Goal: Task Accomplishment & Management: Manage account settings

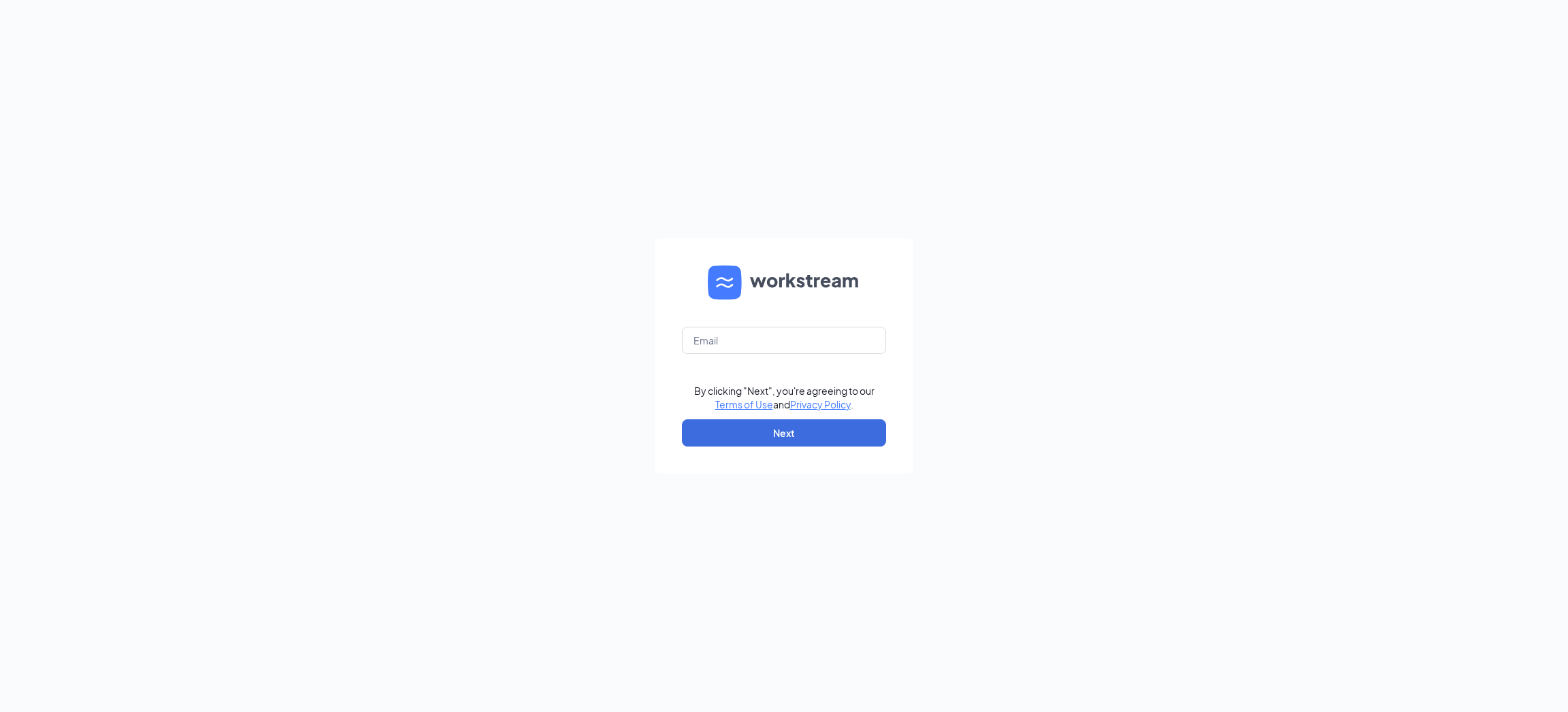
type input "[EMAIL_ADDRESS][DOMAIN_NAME]"
click at [785, 431] on button "Next" at bounding box center [784, 433] width 204 height 27
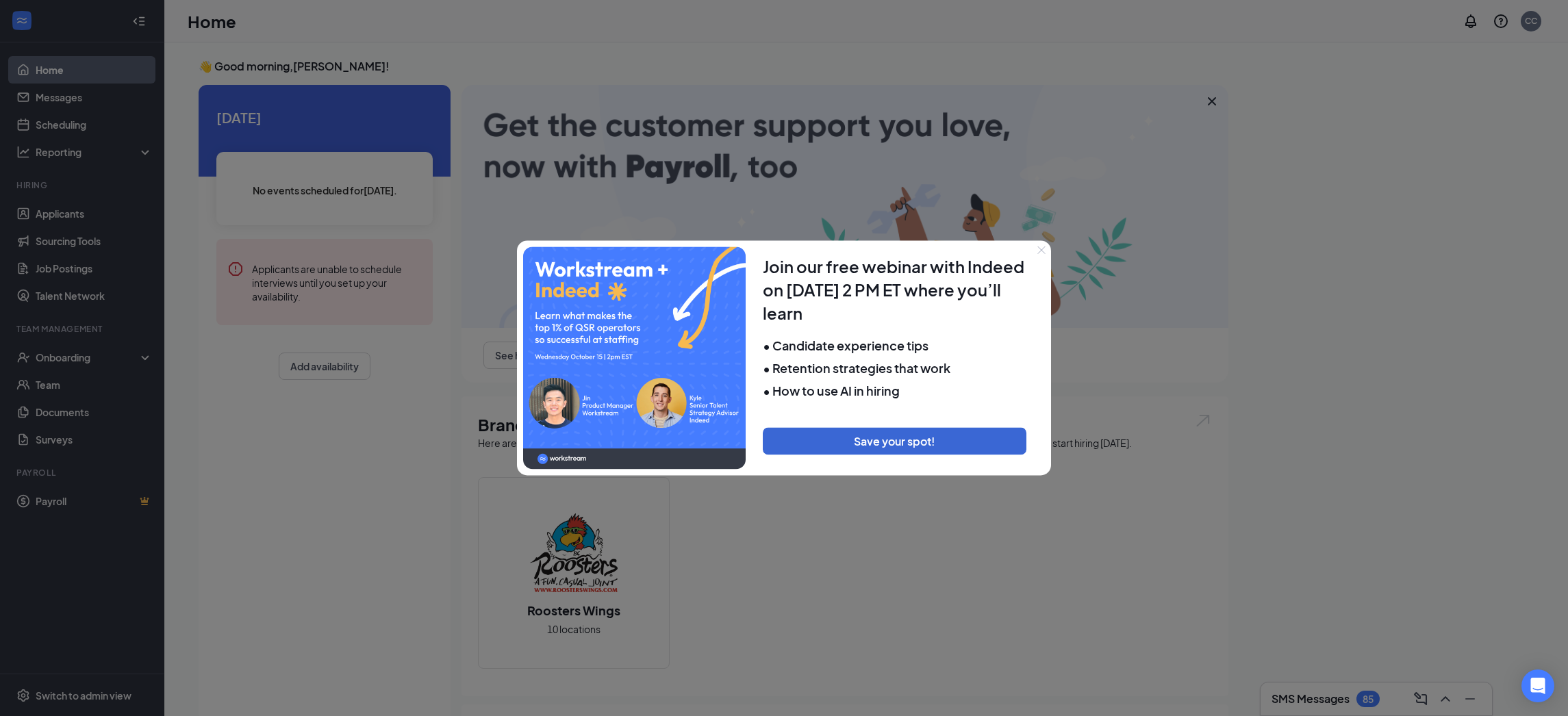
click at [1038, 249] on icon "Close" at bounding box center [1041, 250] width 8 height 8
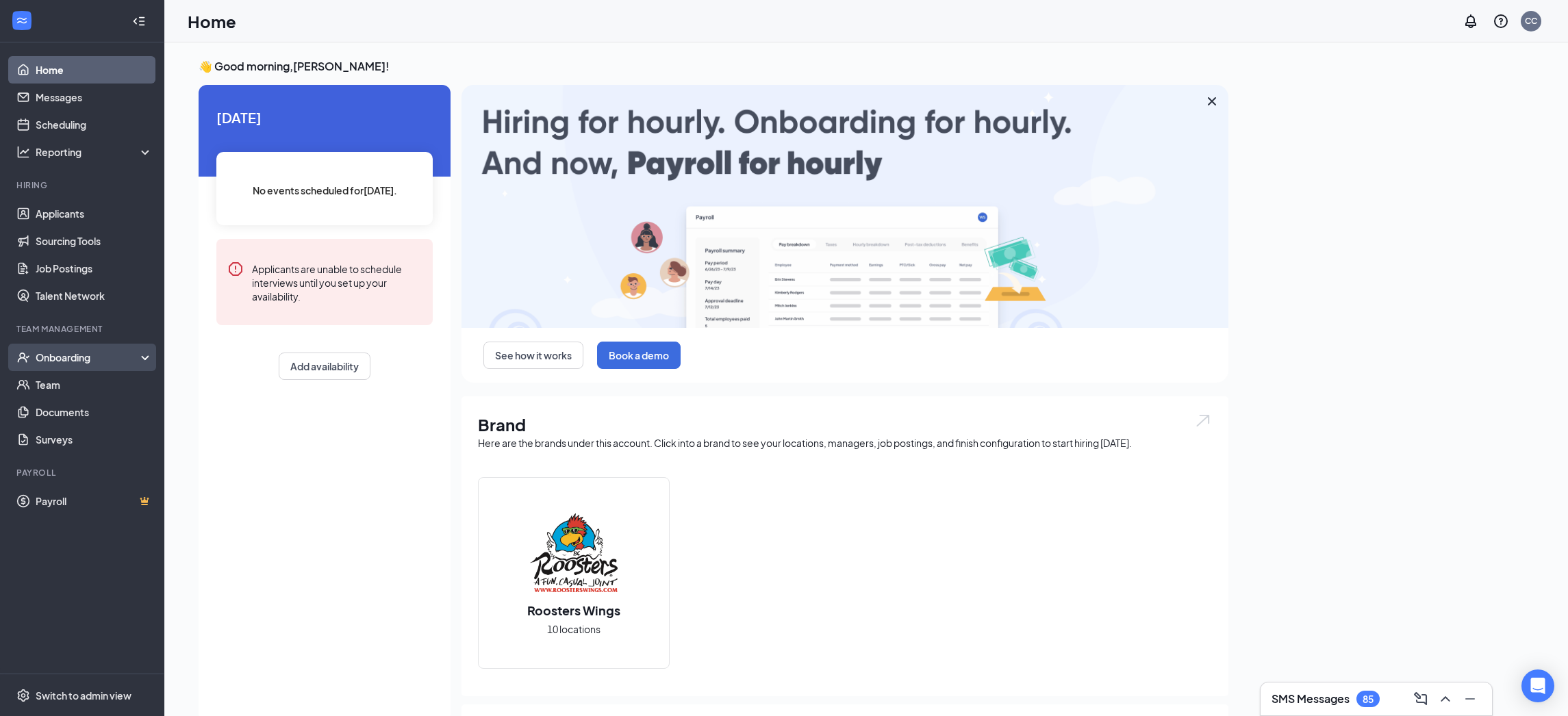
click at [75, 365] on div "Onboarding" at bounding box center [82, 357] width 164 height 27
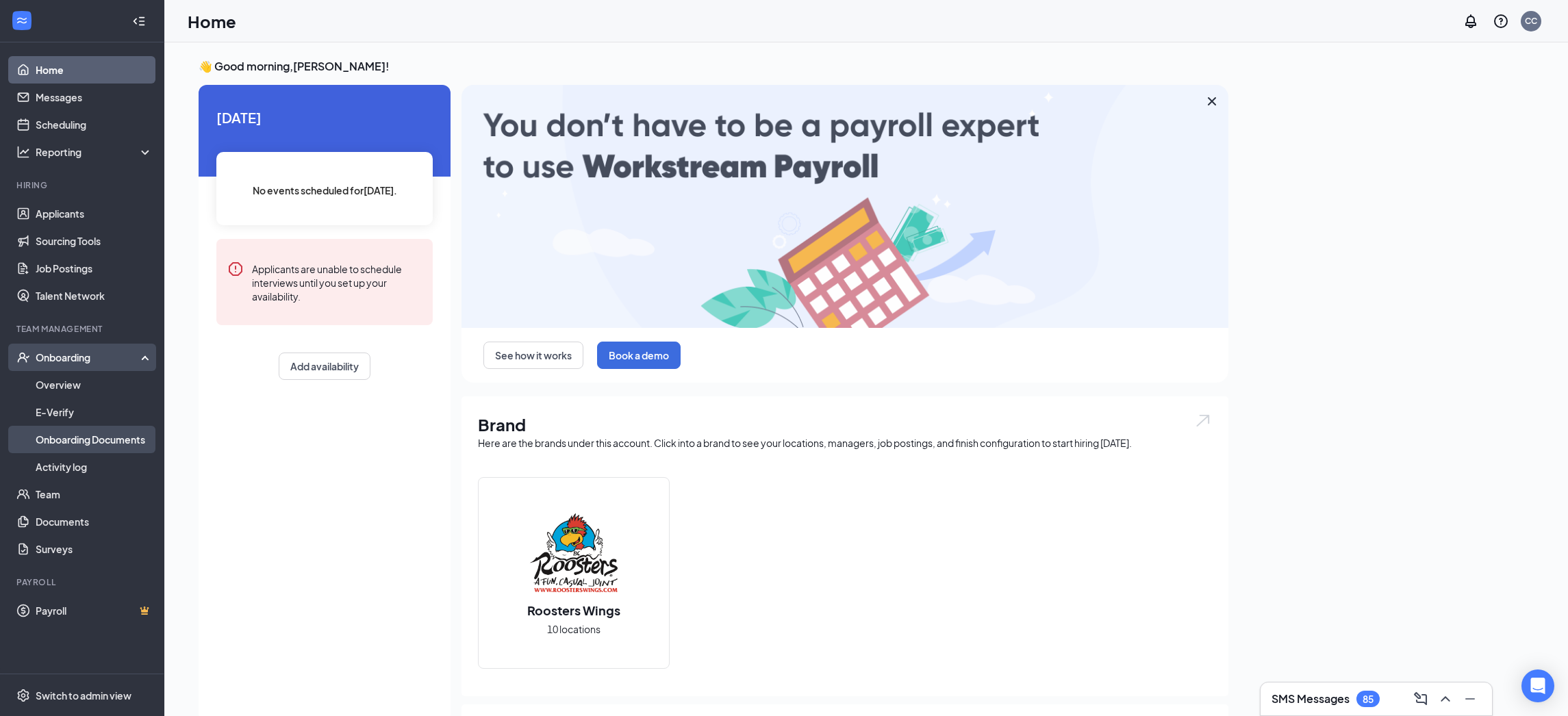
click at [64, 445] on link "Onboarding Documents" at bounding box center [94, 439] width 117 height 27
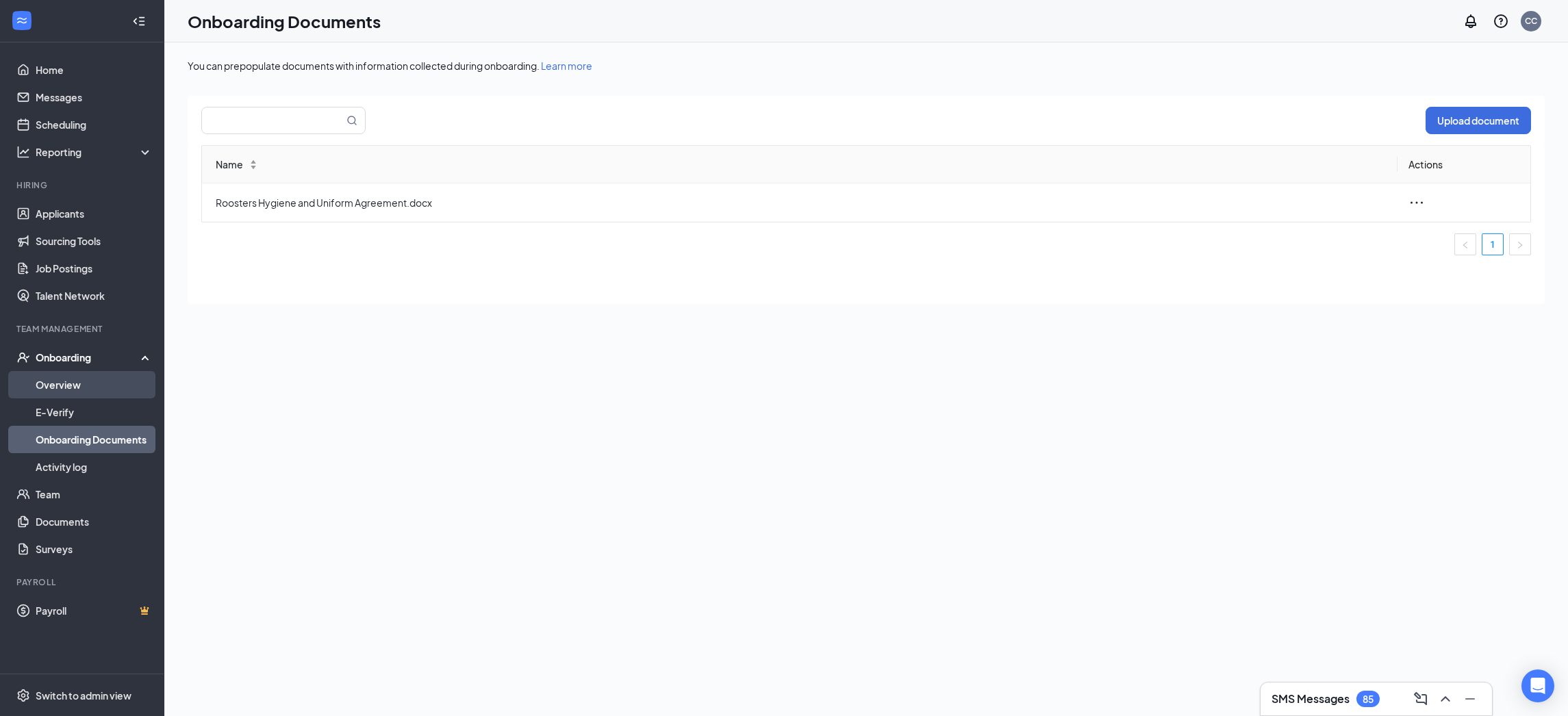
click at [78, 387] on link "Overview" at bounding box center [94, 384] width 117 height 27
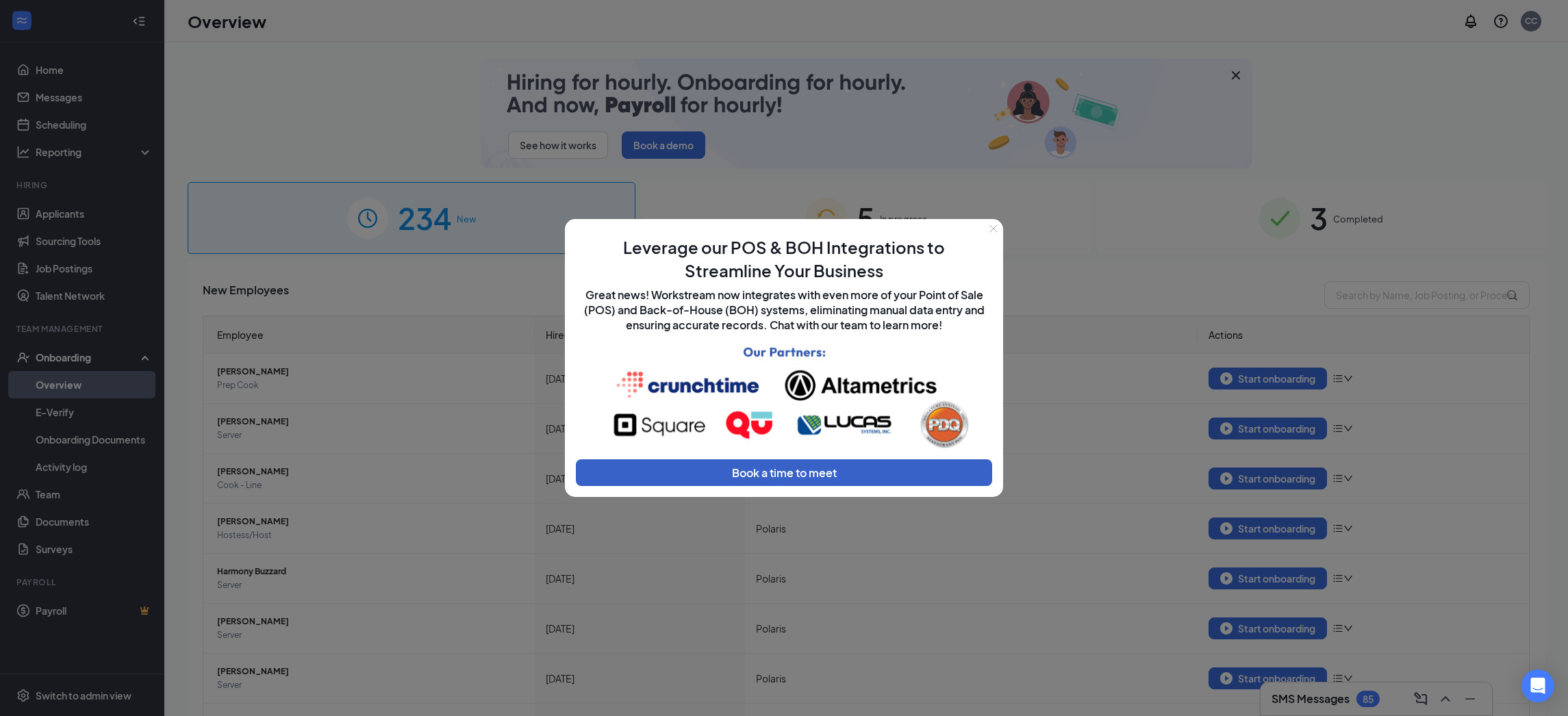
click at [744, 475] on button "Book a time to meet" at bounding box center [784, 473] width 416 height 27
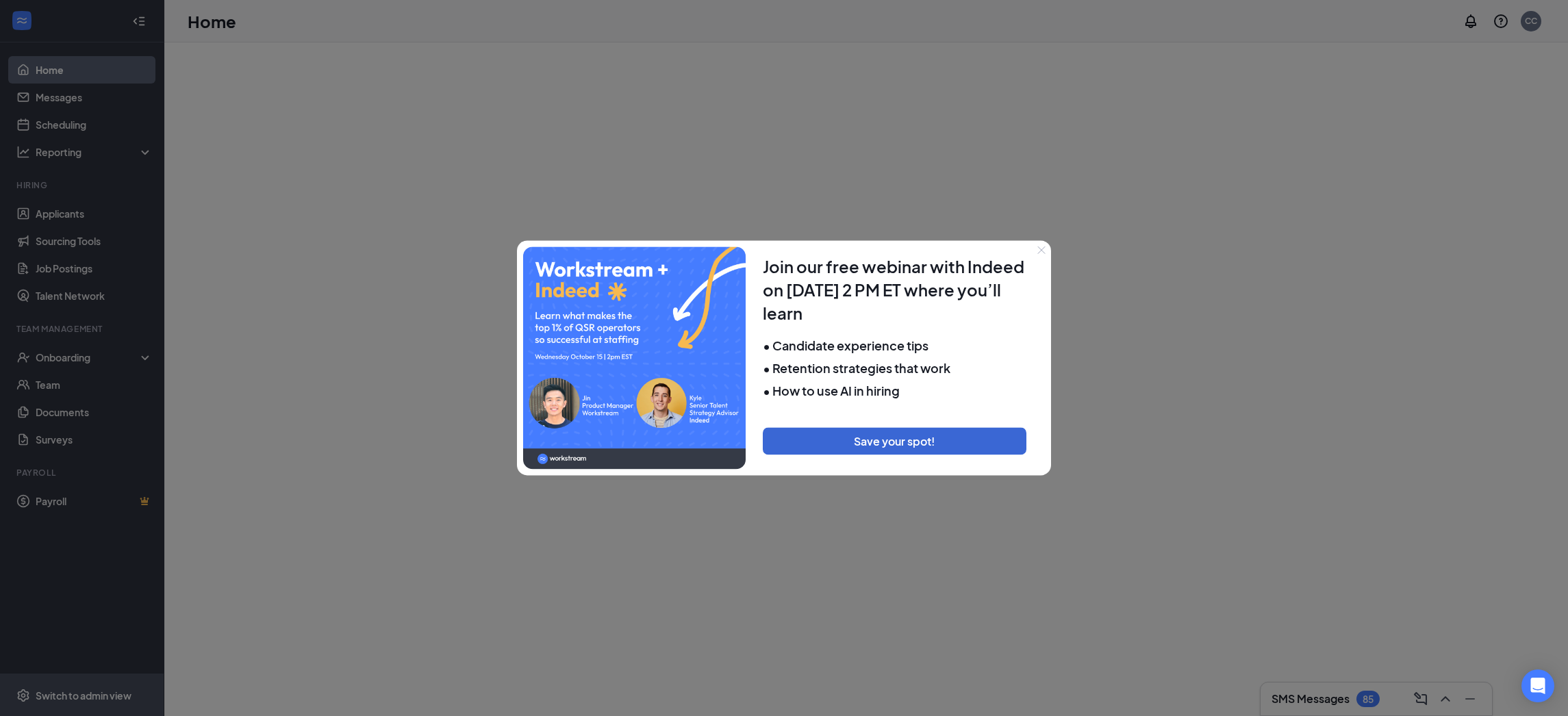
click at [86, 693] on div at bounding box center [784, 358] width 1568 height 716
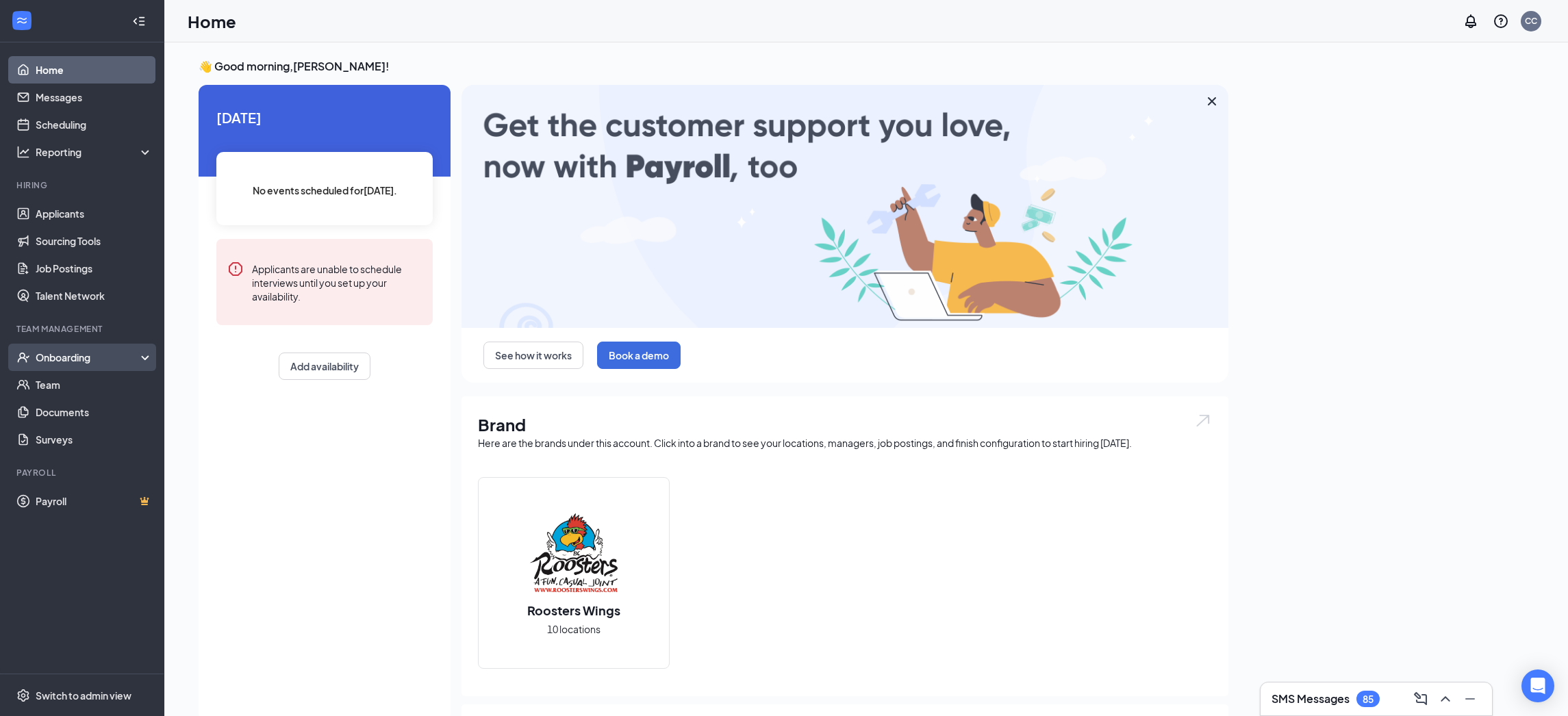
click at [76, 356] on div "Onboarding" at bounding box center [88, 356] width 106 height 13
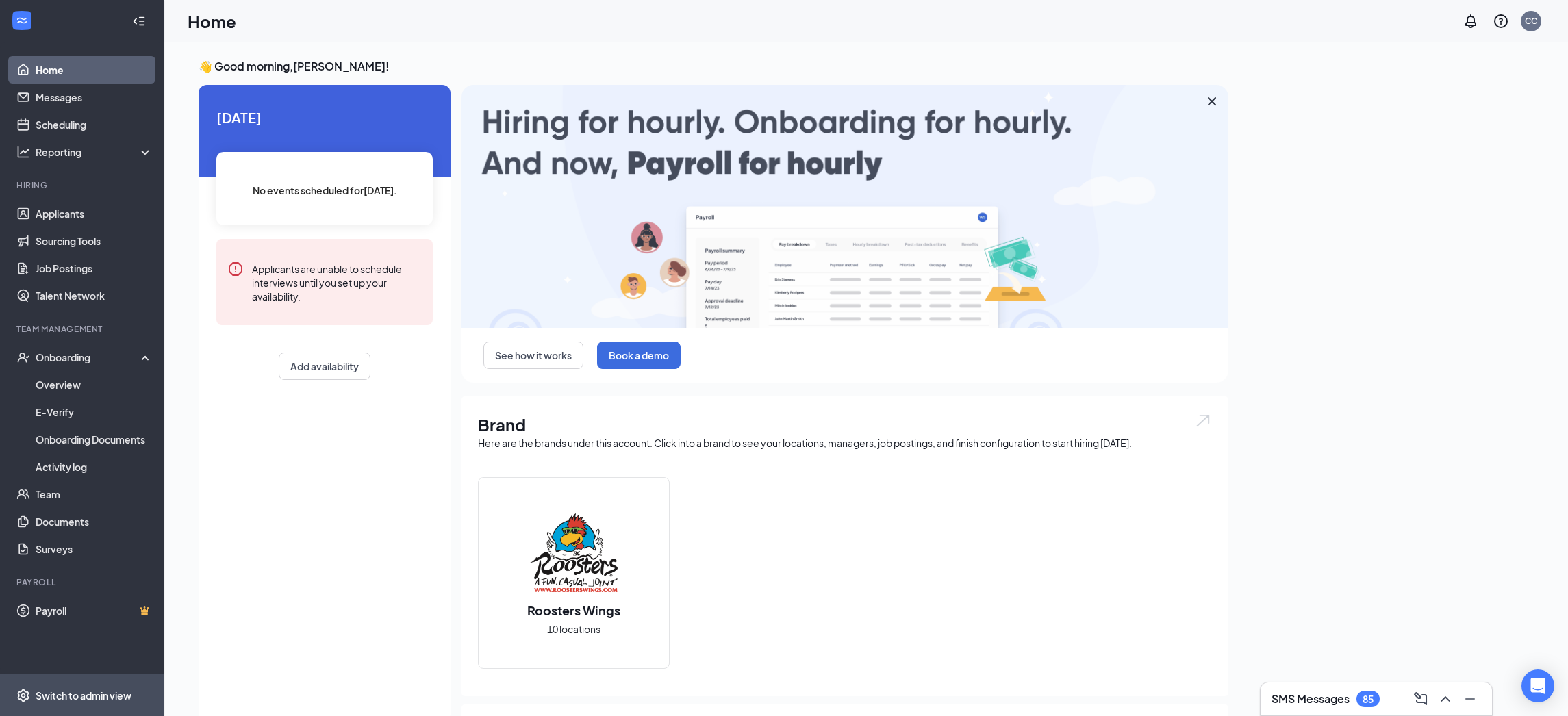
click at [78, 695] on div "Switch to admin view" at bounding box center [83, 695] width 96 height 13
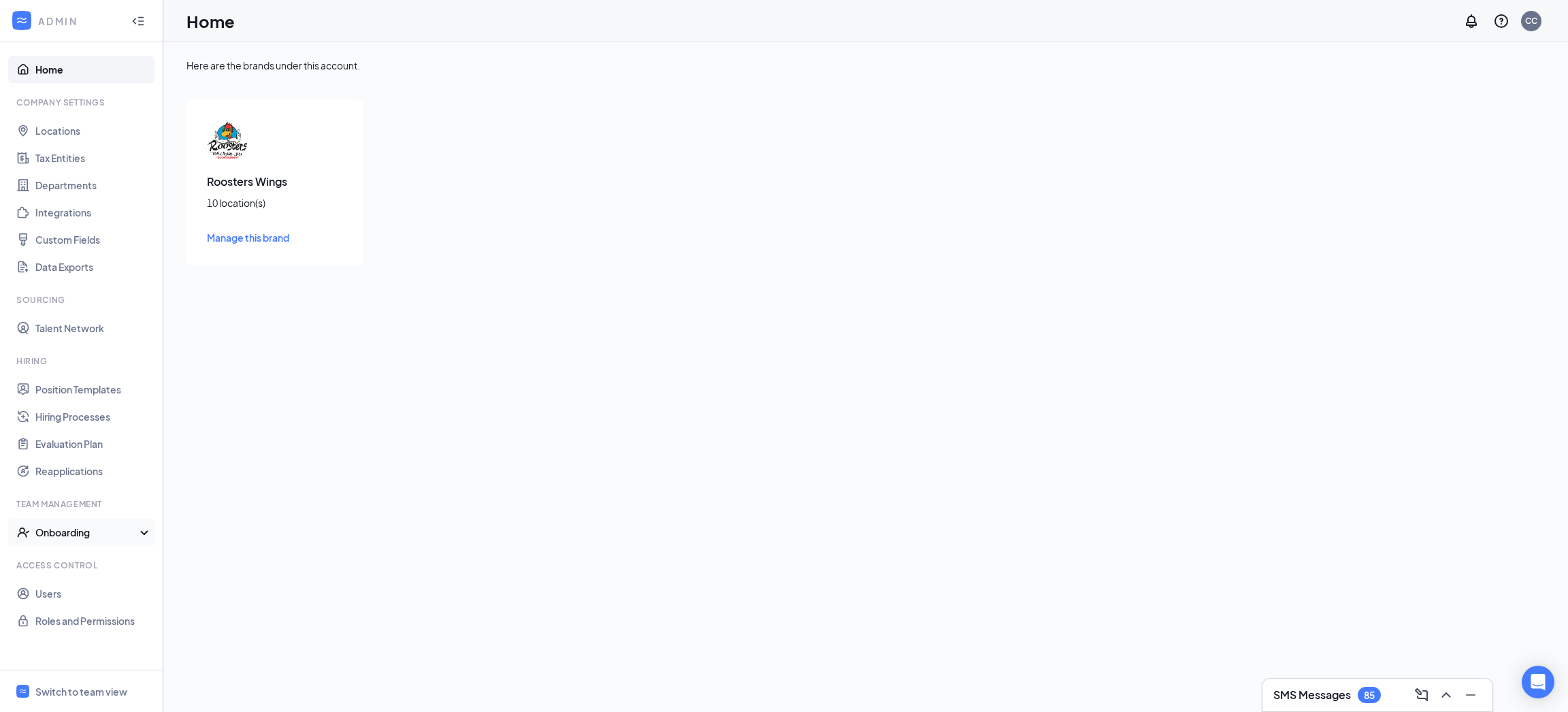
click at [103, 530] on div "Onboarding" at bounding box center [88, 532] width 105 height 13
click at [99, 566] on link "Onboarding Processes" at bounding box center [93, 560] width 116 height 27
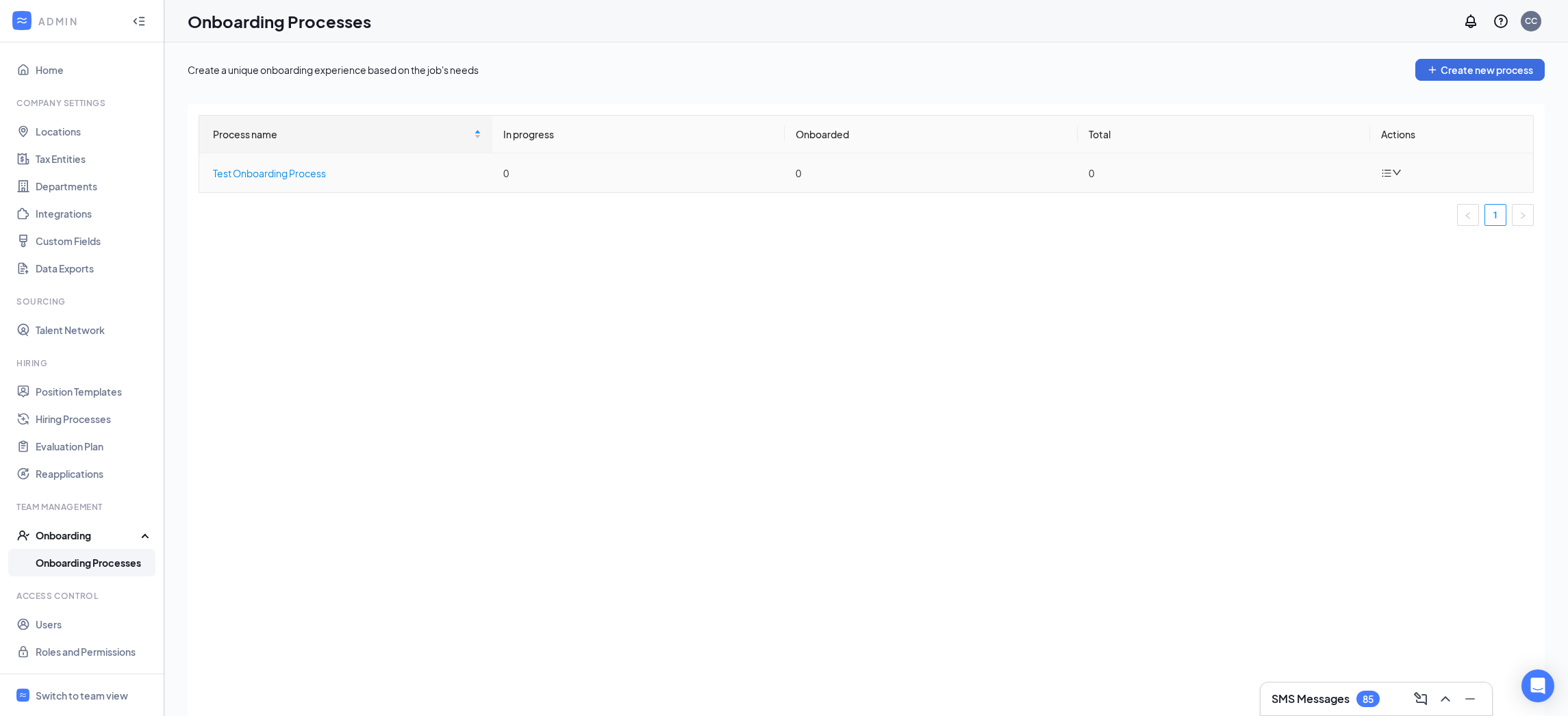
click at [337, 173] on div "Test Onboarding Process" at bounding box center [347, 173] width 268 height 15
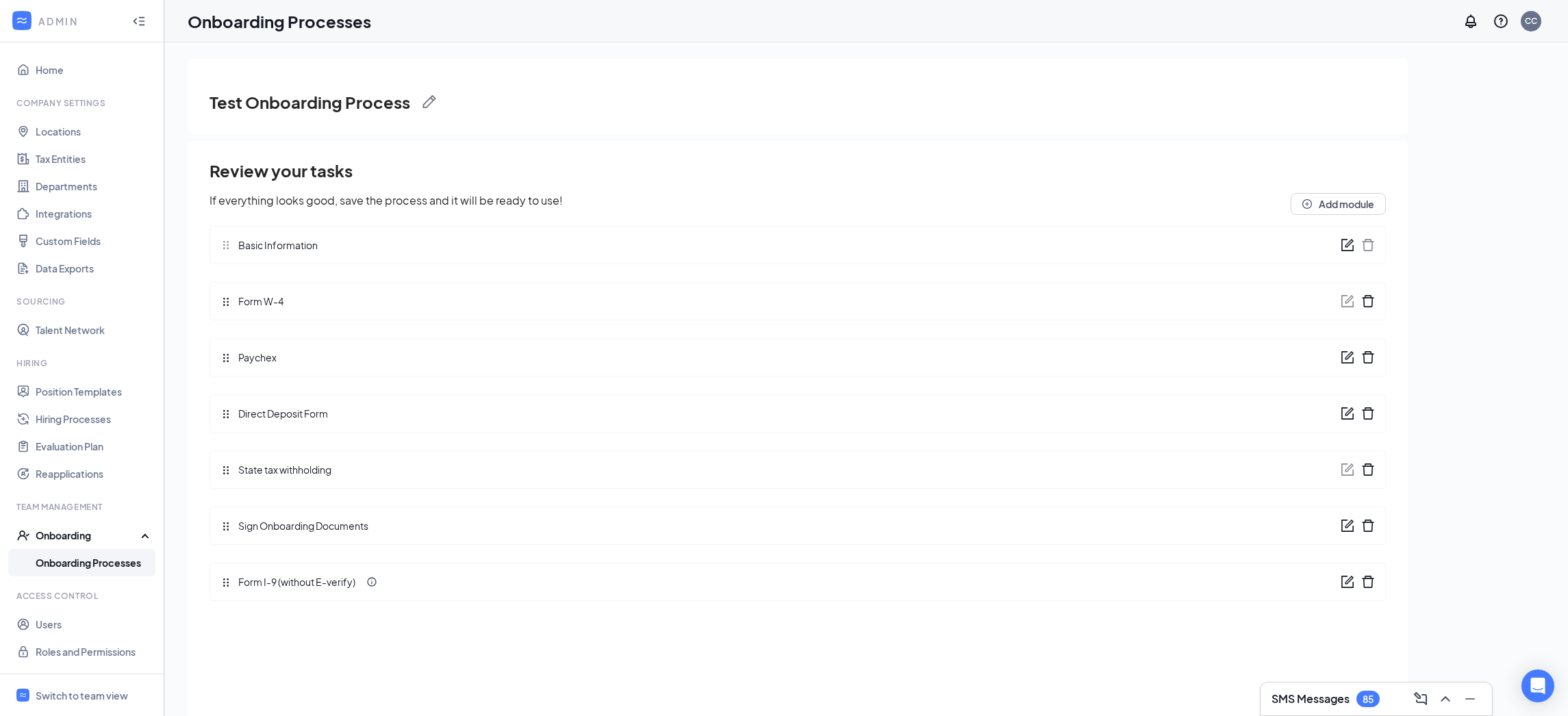
click at [1127, 250] on div "Basic Information" at bounding box center [797, 245] width 1176 height 38
click at [1353, 248] on icon "form" at bounding box center [1347, 245] width 13 height 13
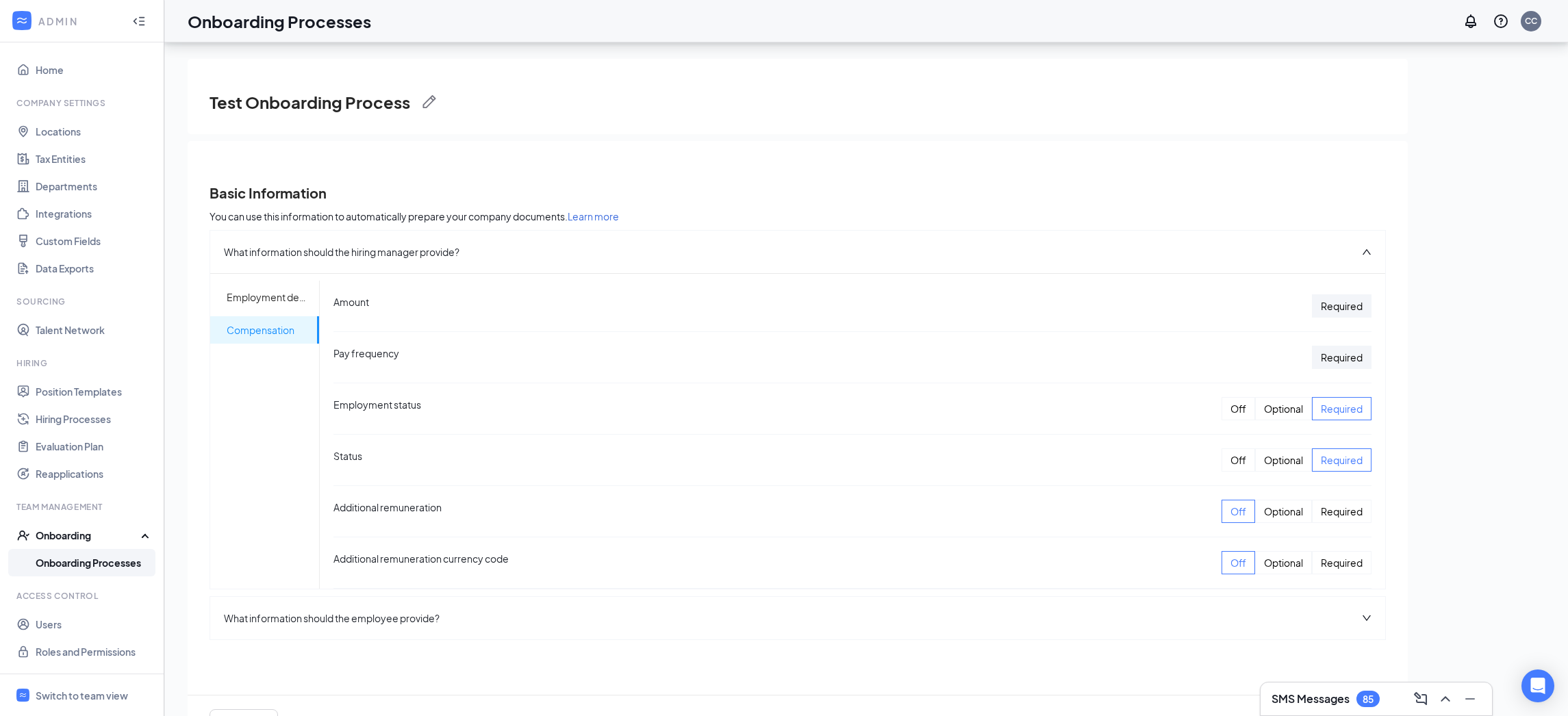
scroll to position [62, 0]
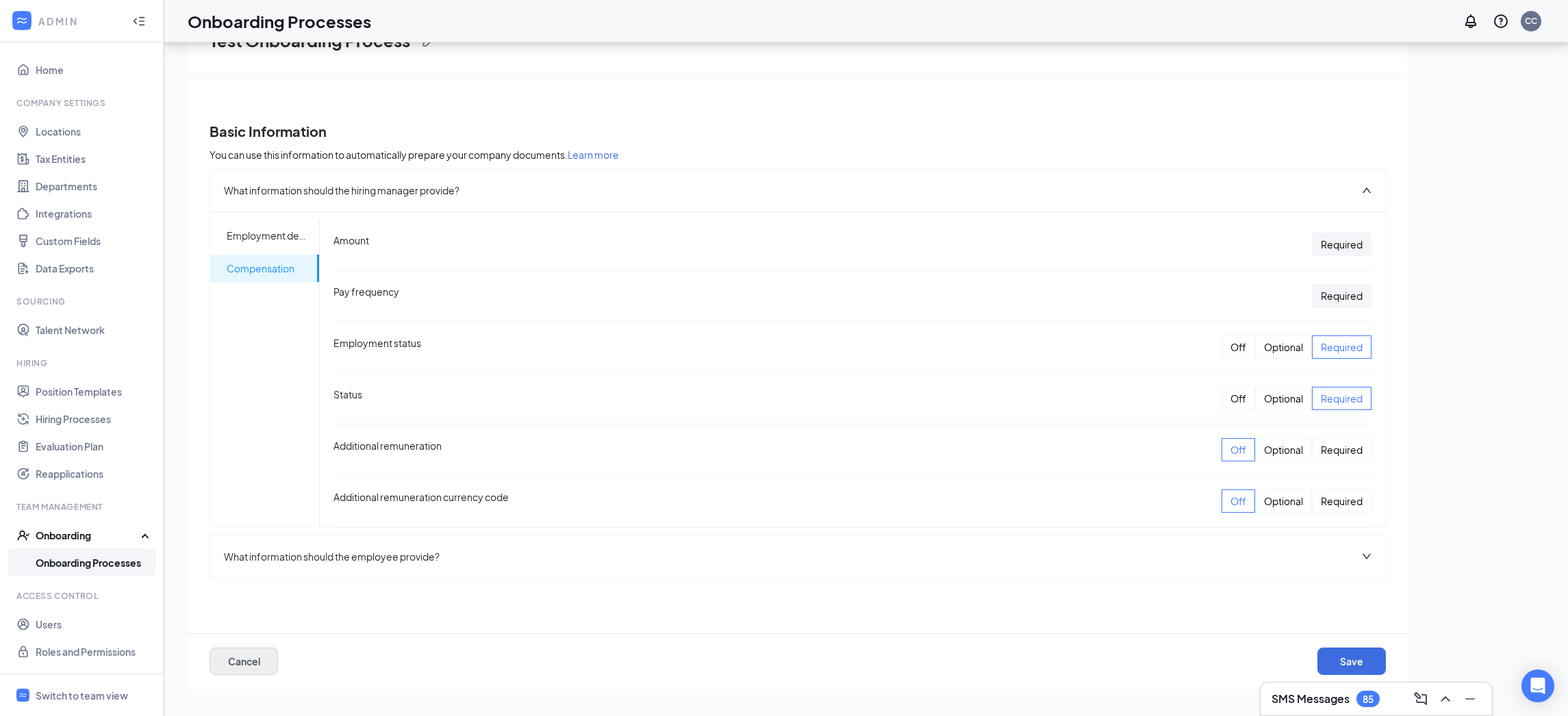
click at [237, 655] on button "Cancel" at bounding box center [244, 661] width 68 height 27
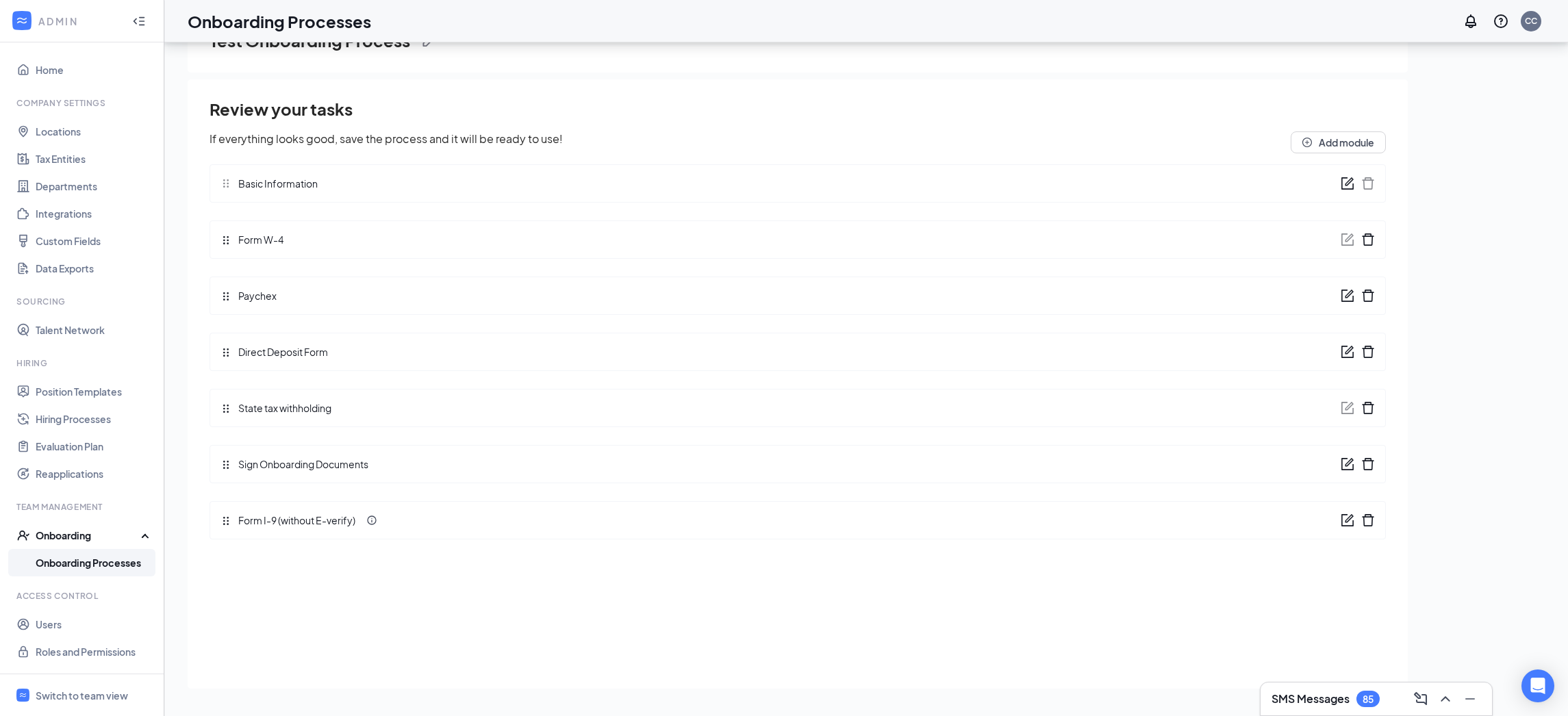
click at [630, 294] on div "Paychex" at bounding box center [797, 295] width 1176 height 38
click at [1350, 299] on icon "form" at bounding box center [1346, 295] width 13 height 13
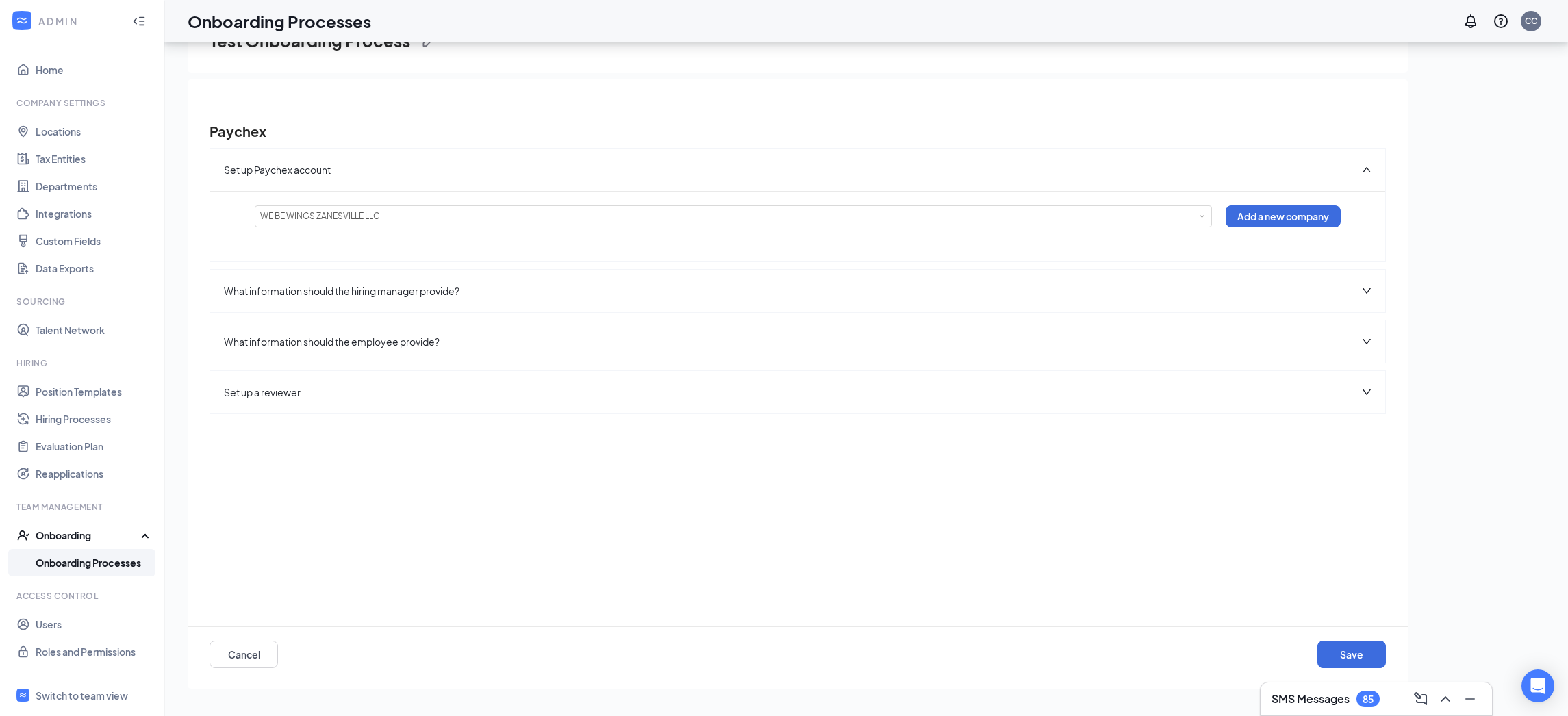
click at [501, 293] on div "What information should the hiring manager provide?" at bounding box center [798, 291] width 1175 height 42
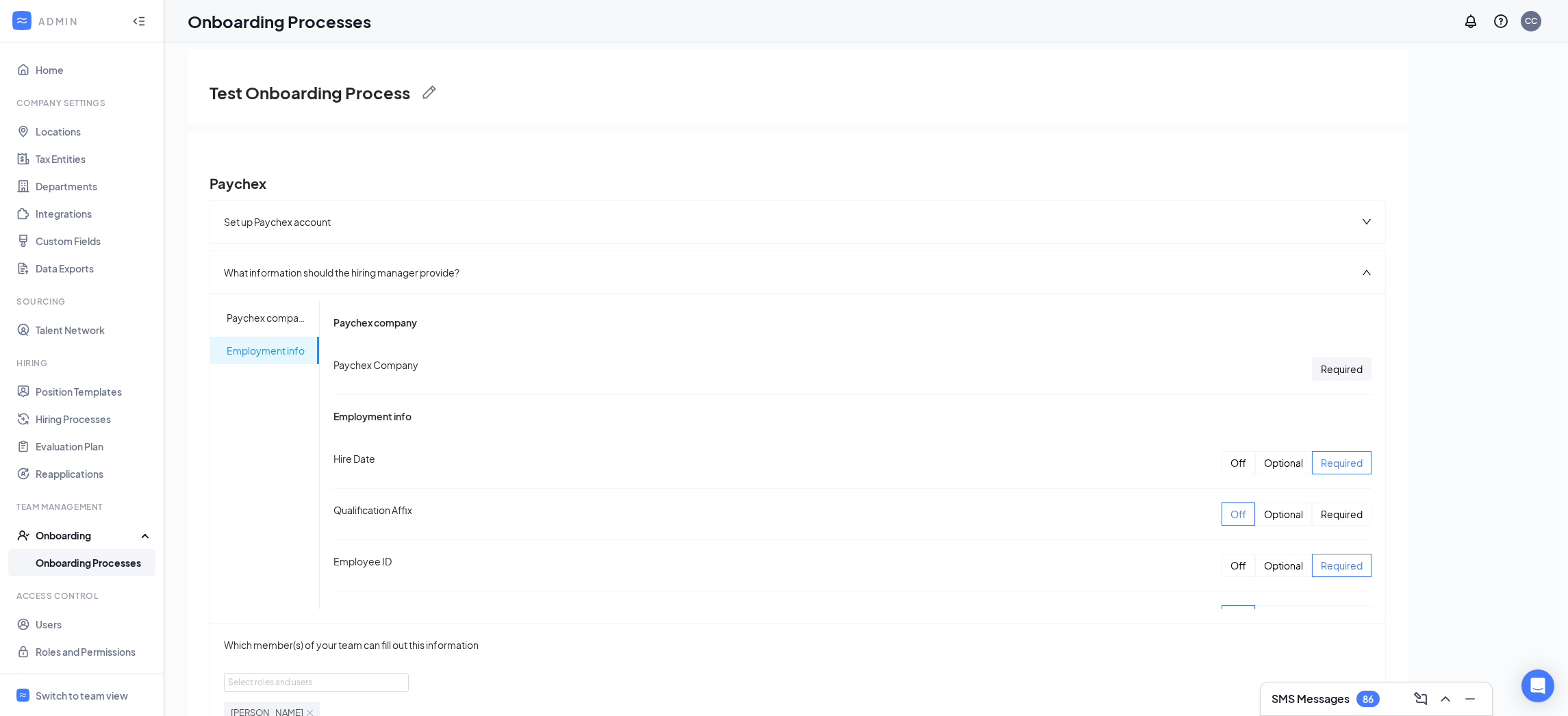
scroll to position [0, 0]
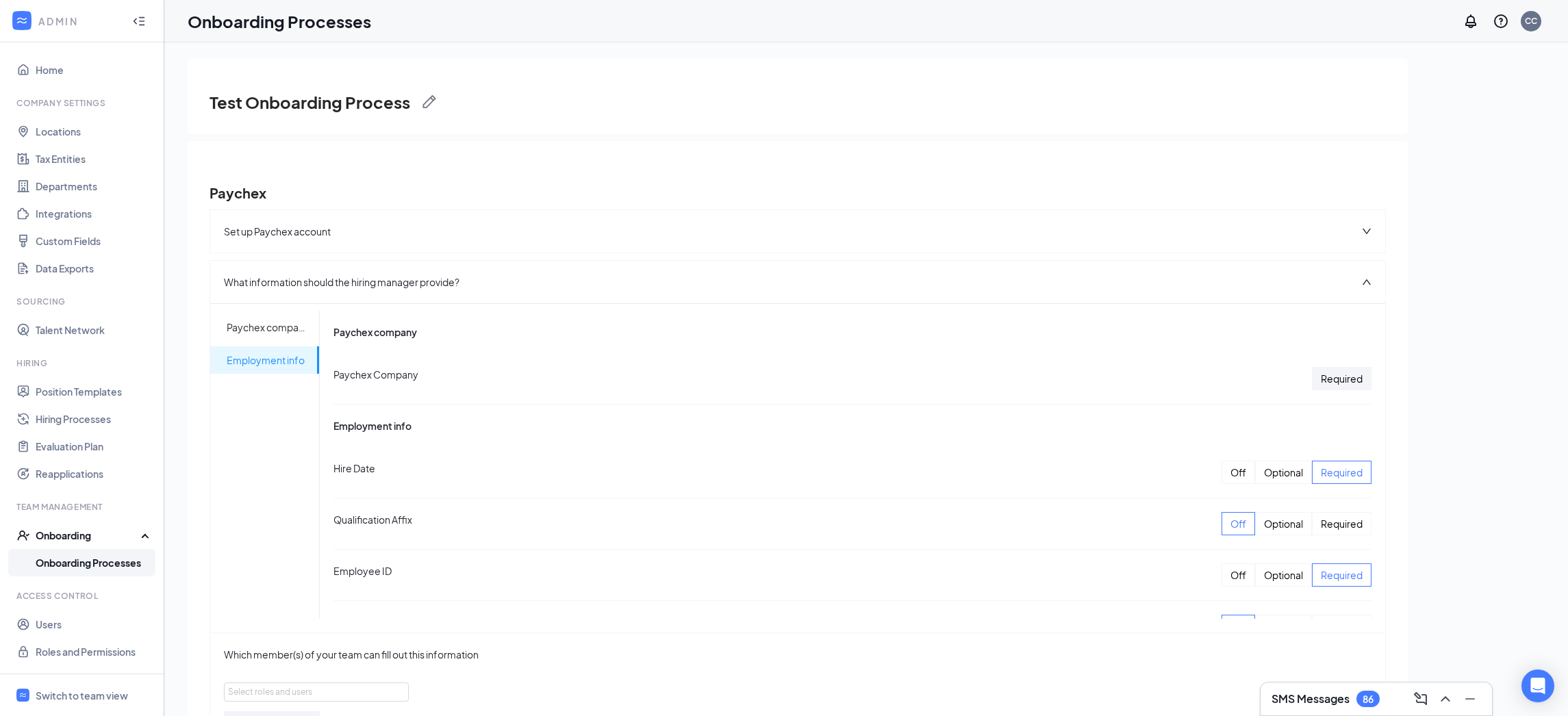
click at [1000, 287] on div "What information should the hiring manager provide?" at bounding box center [798, 282] width 1175 height 42
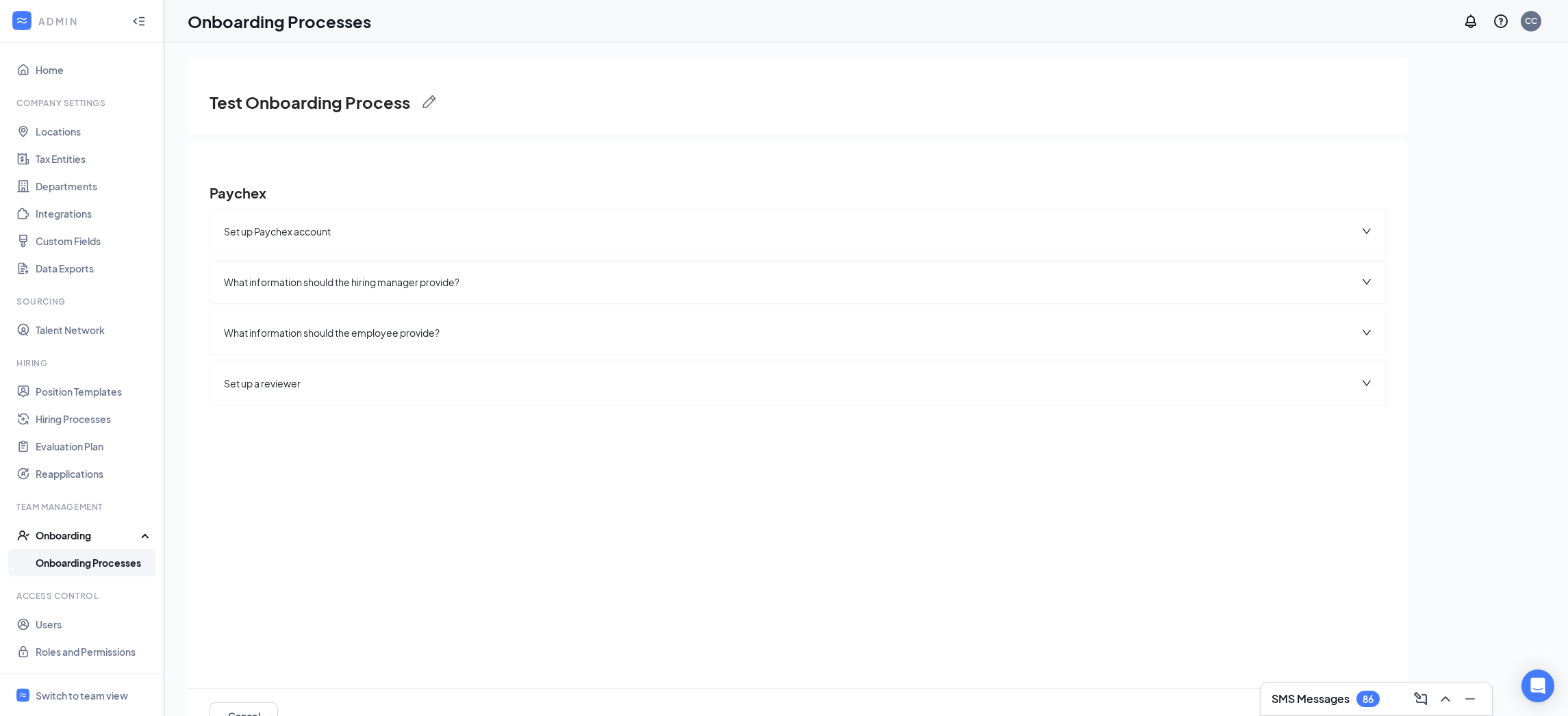
click at [380, 282] on span "What information should the hiring manager provide?" at bounding box center [341, 282] width 236 height 15
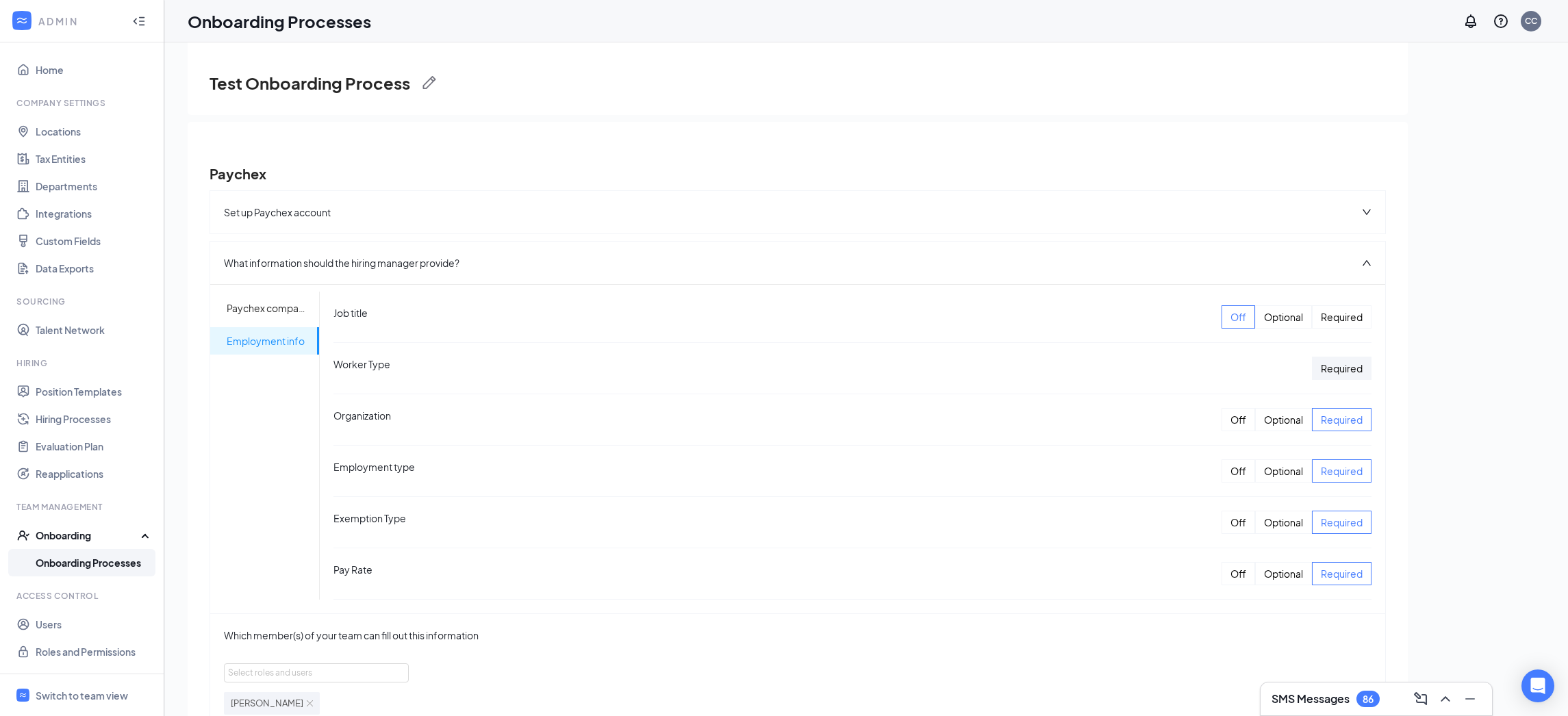
scroll to position [36, 0]
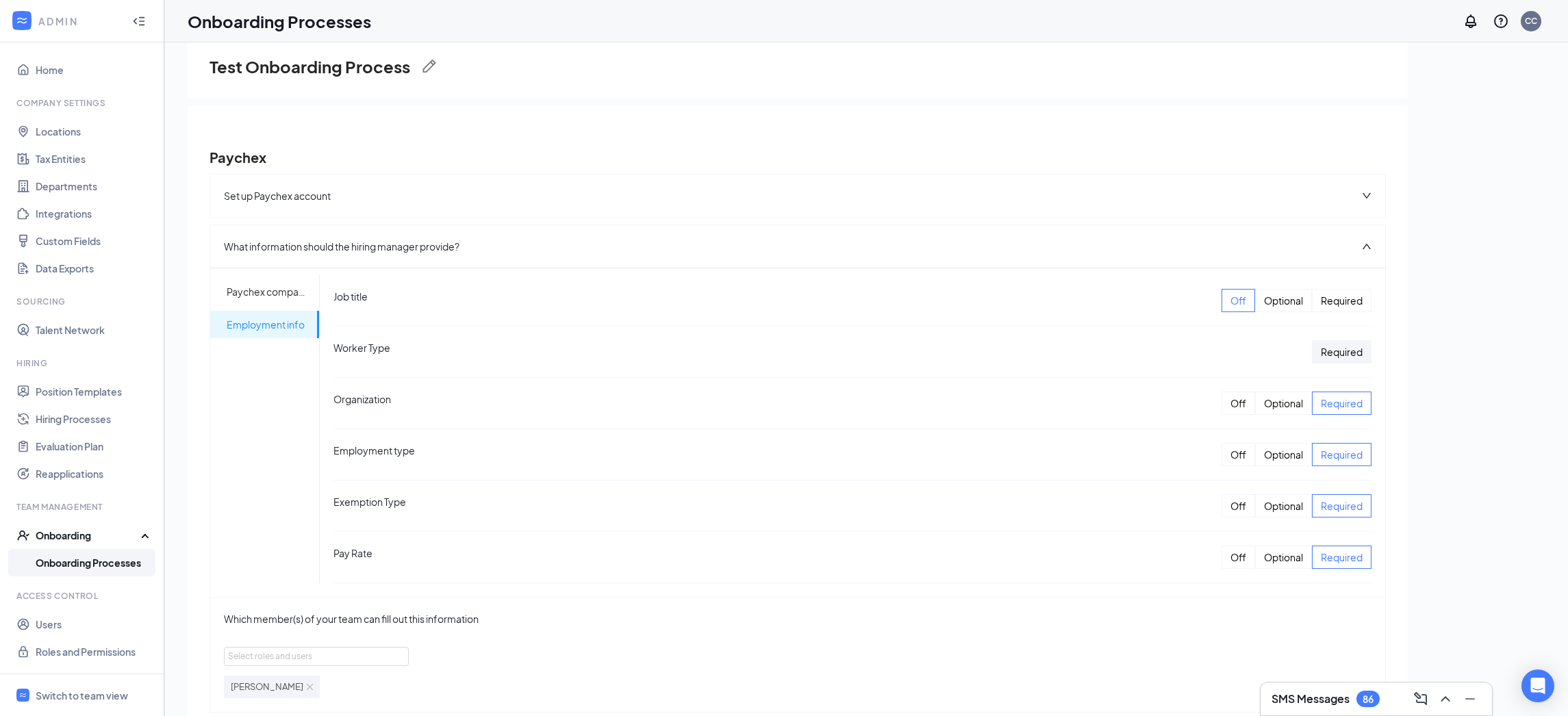
click at [339, 558] on span "Pay Rate" at bounding box center [353, 556] width 39 height 23
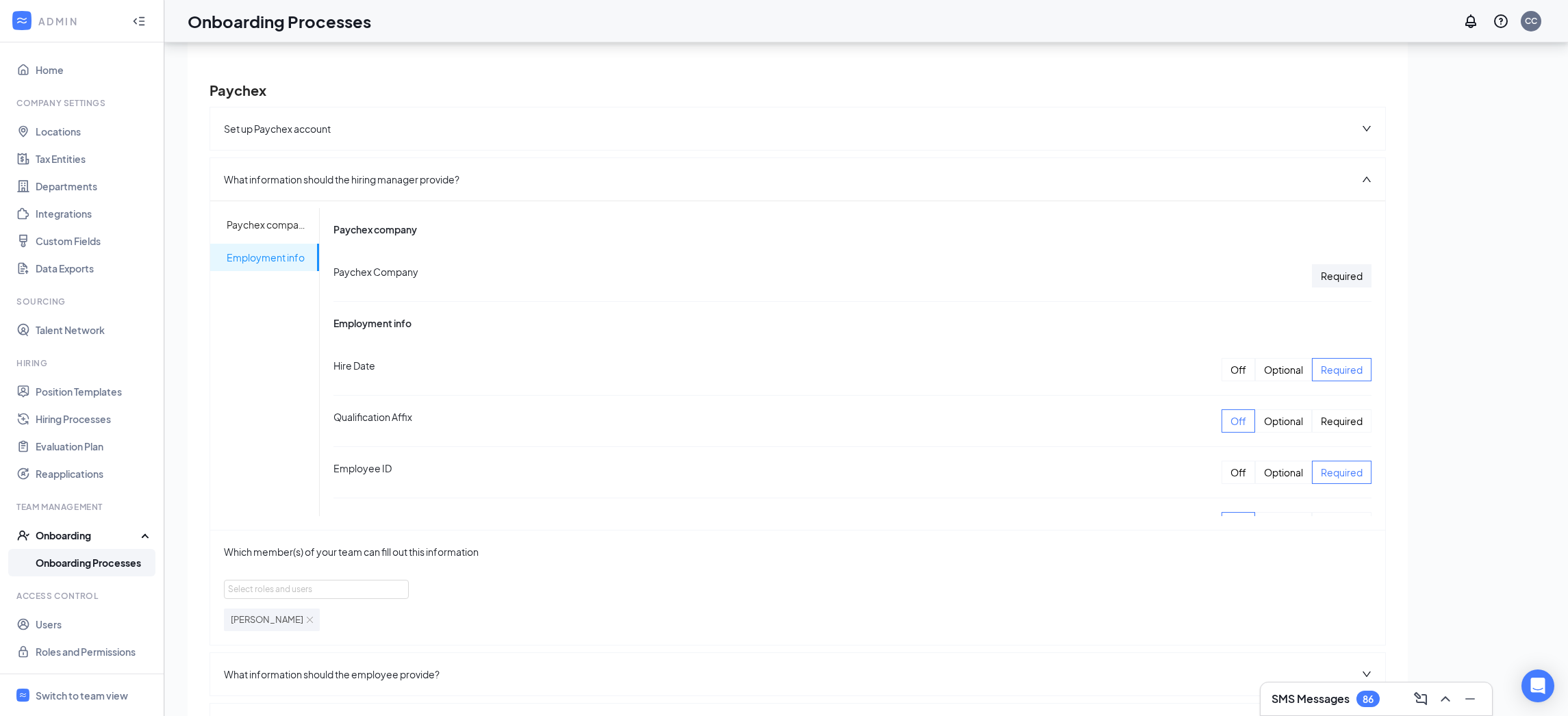
scroll to position [0, 0]
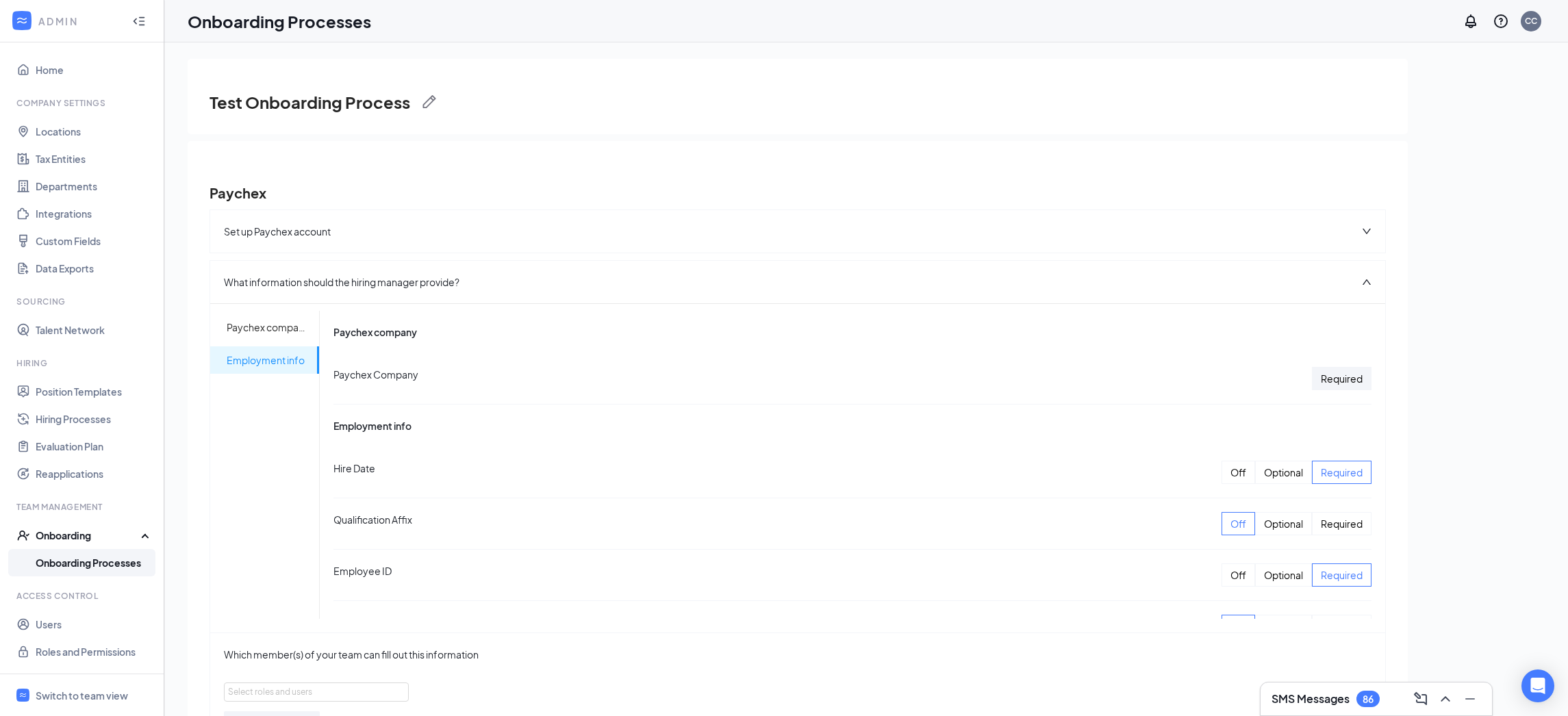
click at [1292, 235] on div "Set up Paychex account" at bounding box center [798, 231] width 1175 height 42
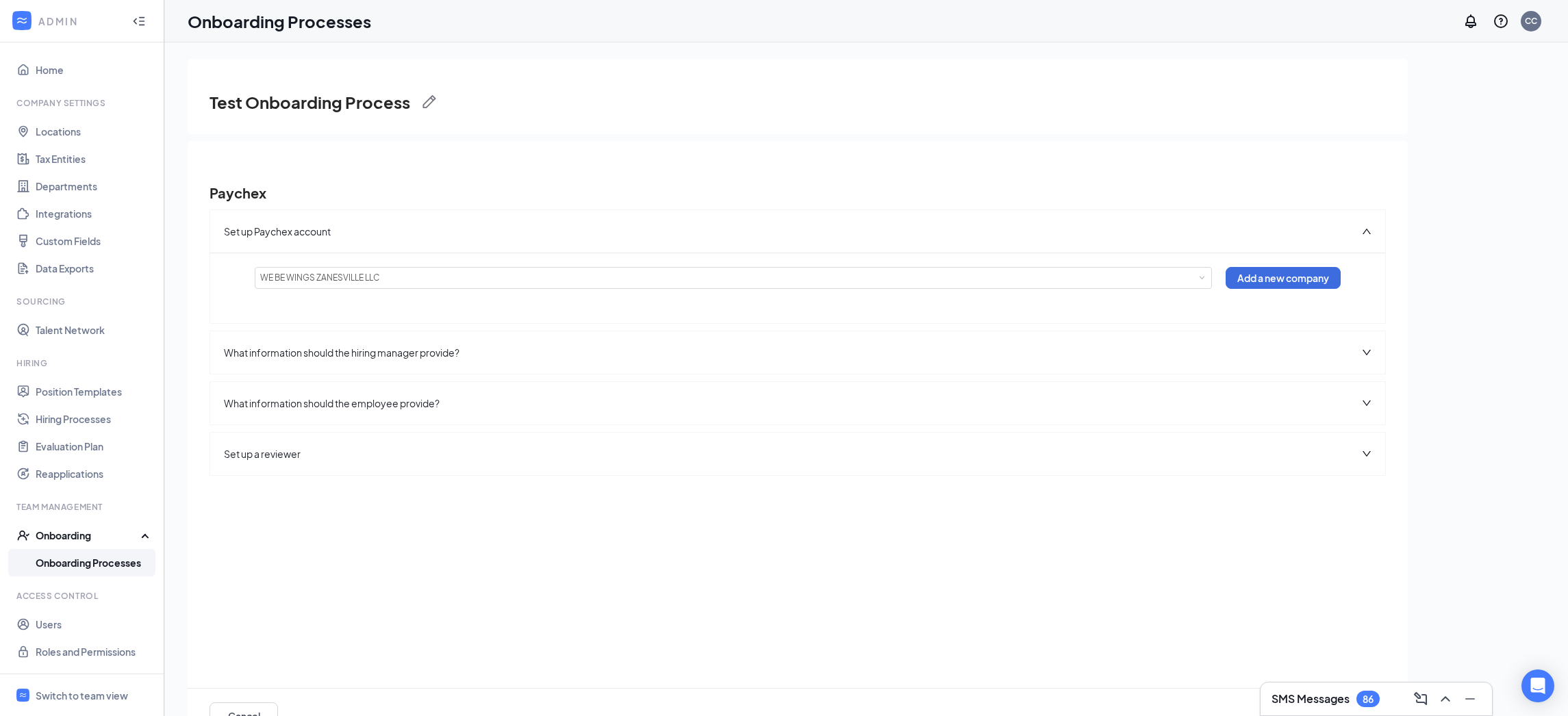
click at [1237, 380] on div "Set up Paychex account Please choose a Paychex company WE BE WINGS ZANESVILLE L…" at bounding box center [797, 346] width 1176 height 273
click at [1367, 412] on div "What information should the employee provide?" at bounding box center [798, 402] width 1175 height 42
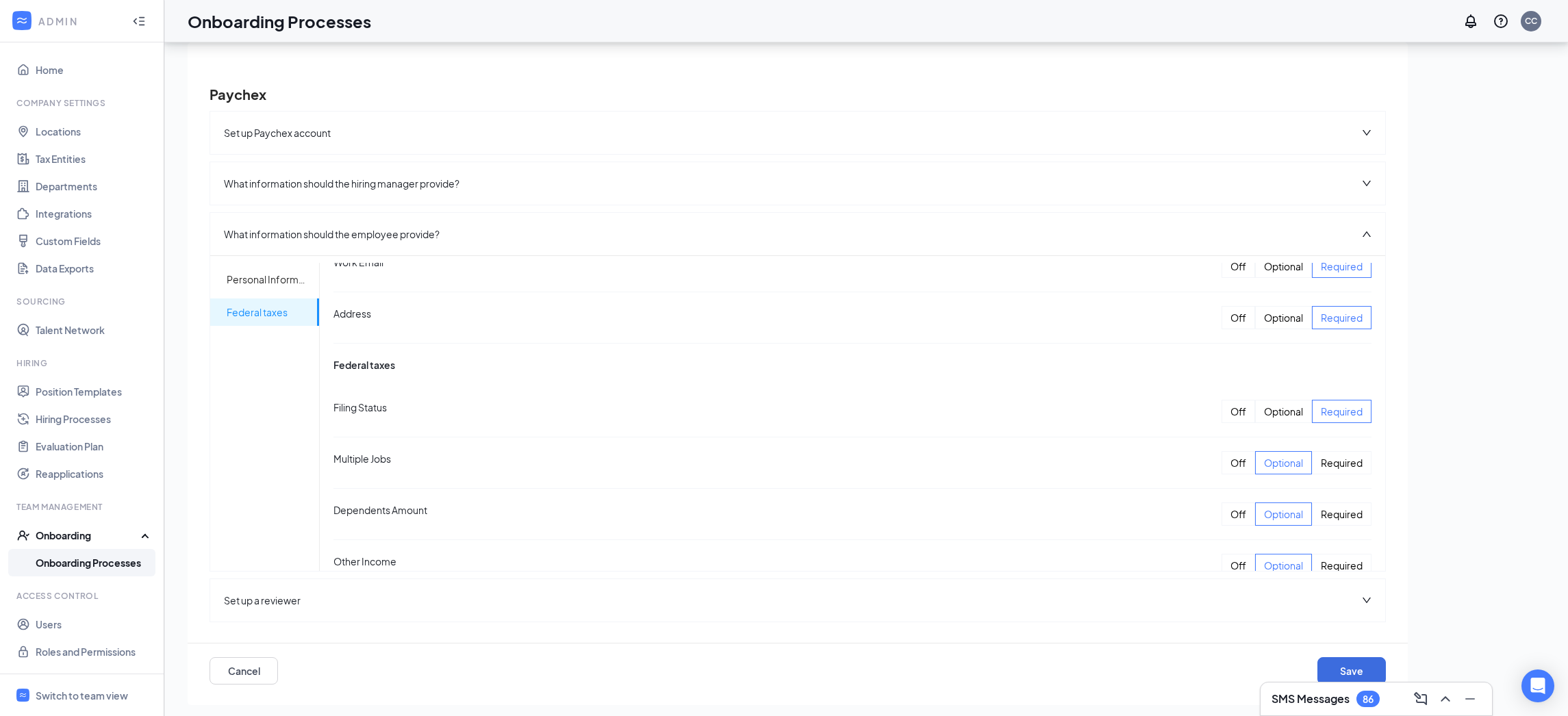
scroll to position [753, 0]
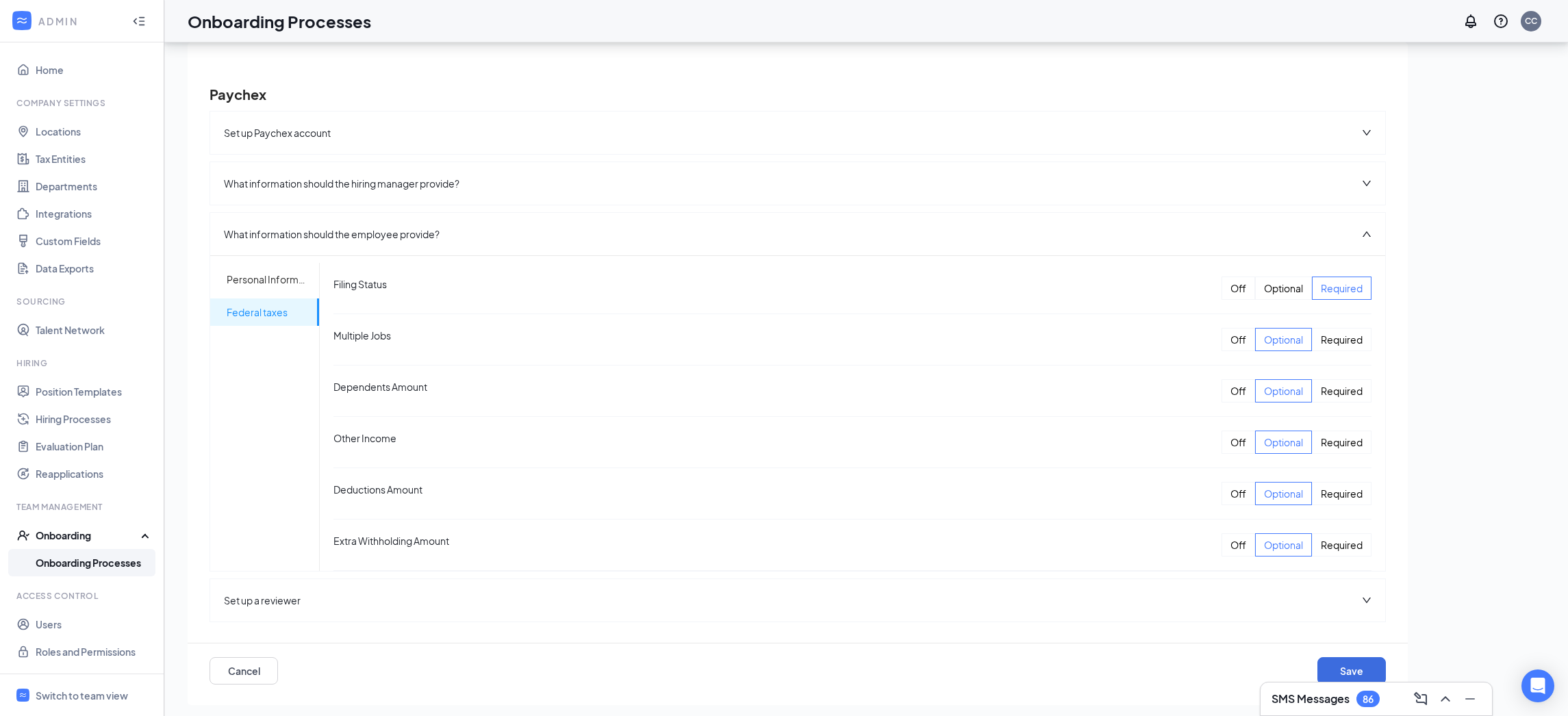
click at [1302, 608] on div "Set up a reviewer" at bounding box center [798, 599] width 1175 height 42
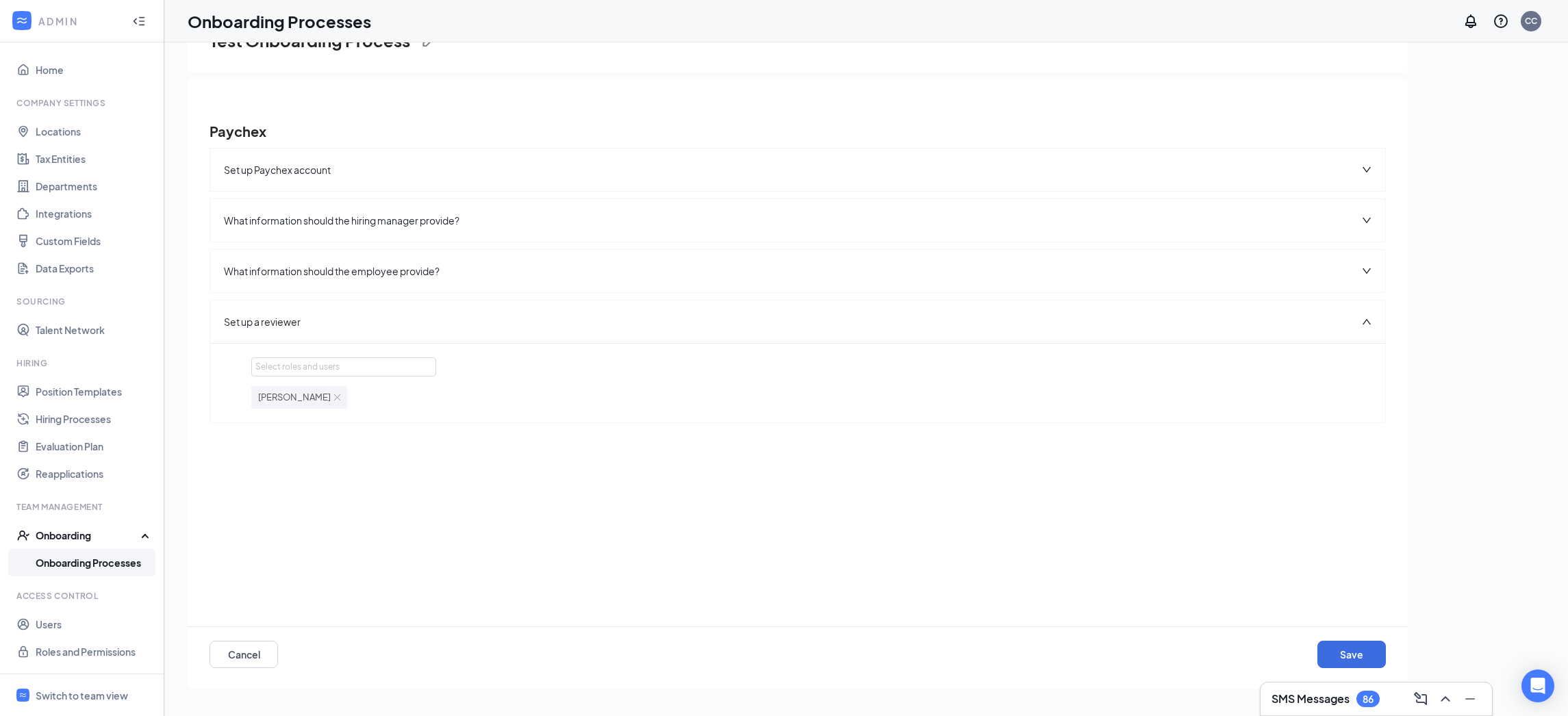
scroll to position [0, 0]
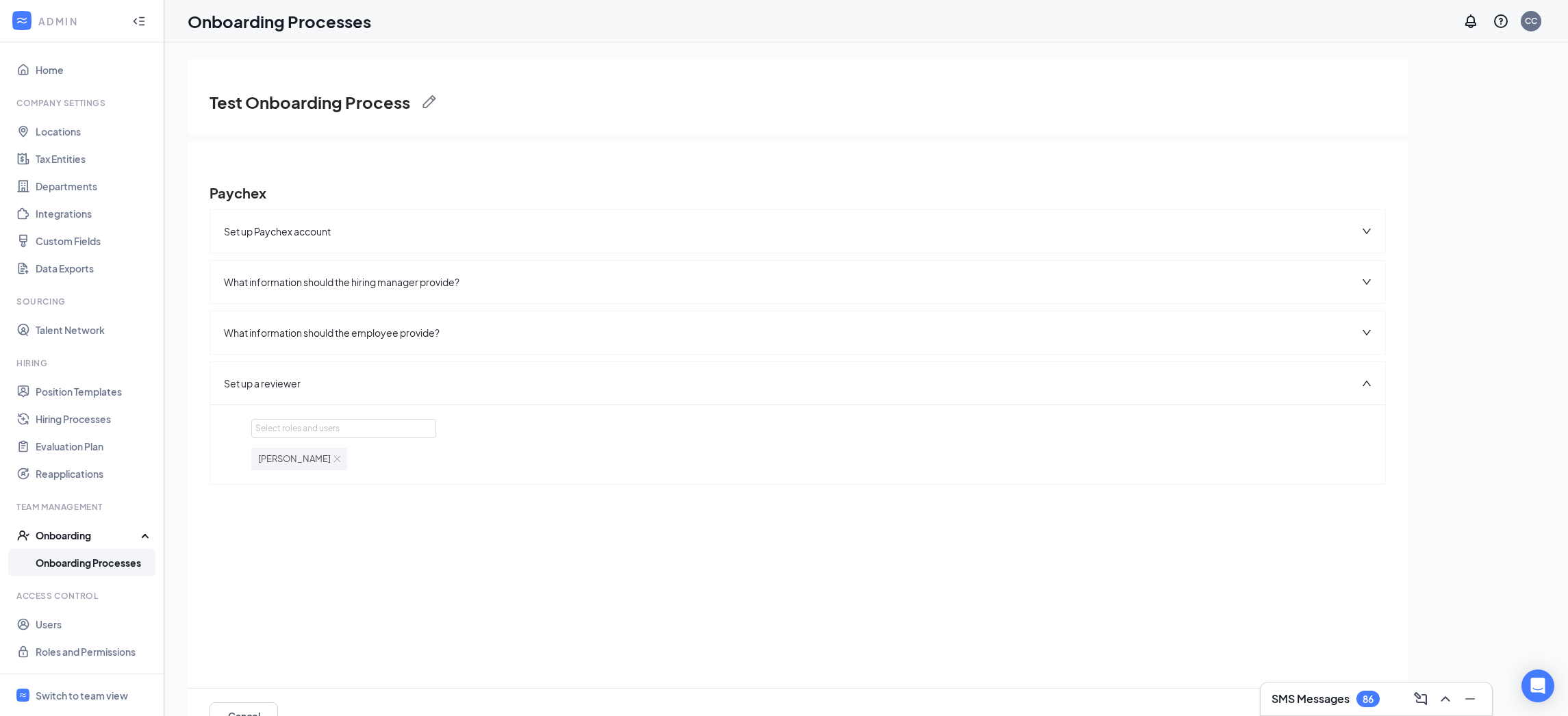
click at [470, 231] on div "Set up Paychex account" at bounding box center [798, 231] width 1175 height 42
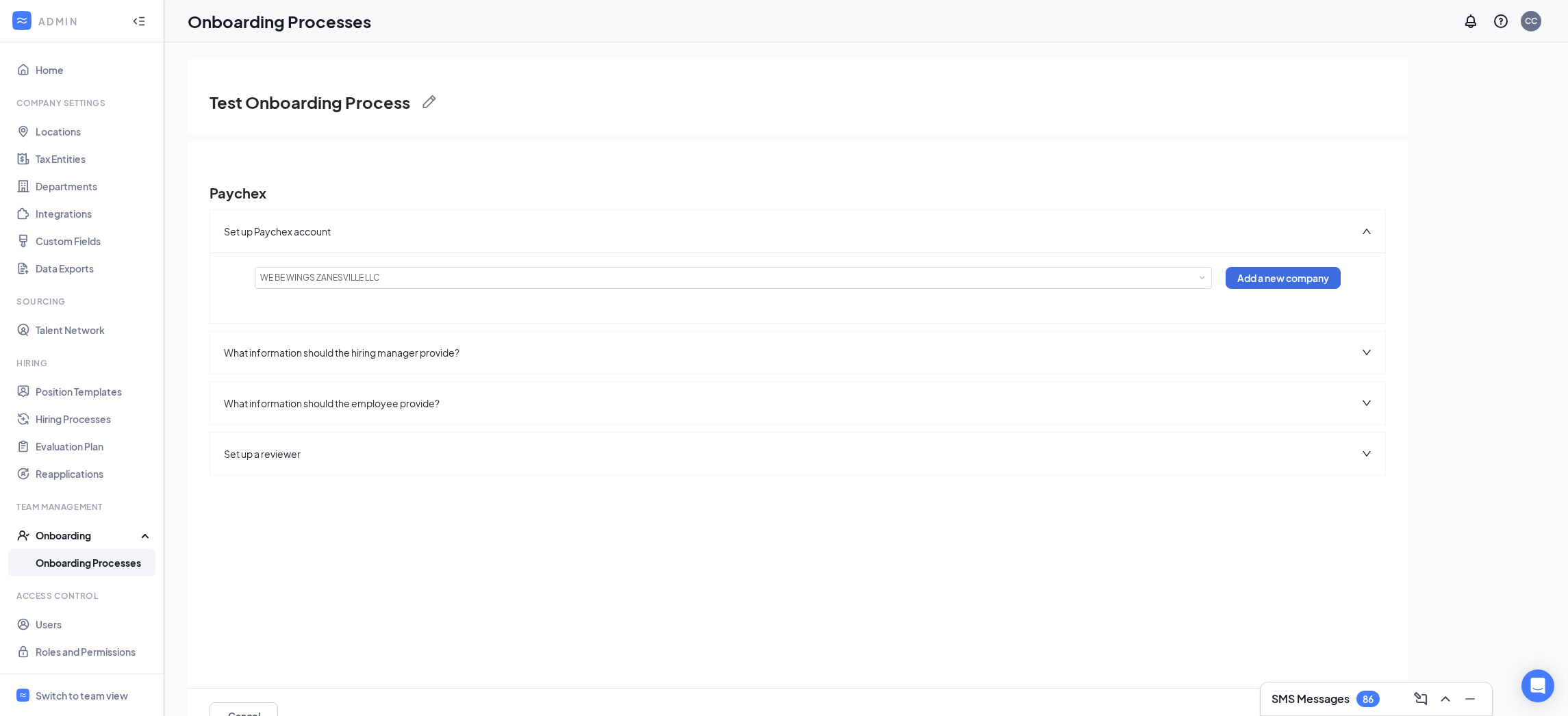
click at [295, 105] on h3 "Test Onboarding Process" at bounding box center [310, 102] width 201 height 23
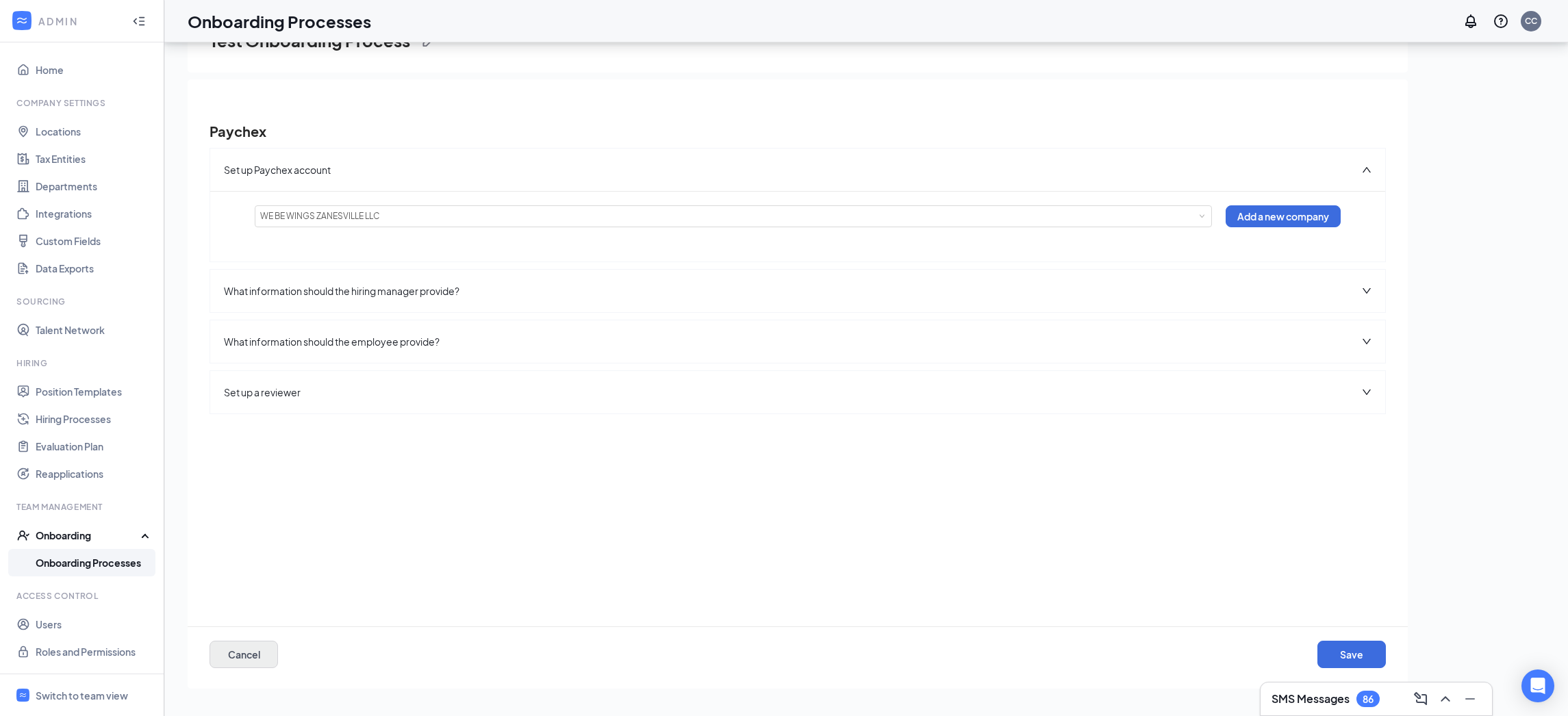
click at [242, 666] on button "Cancel" at bounding box center [244, 654] width 68 height 27
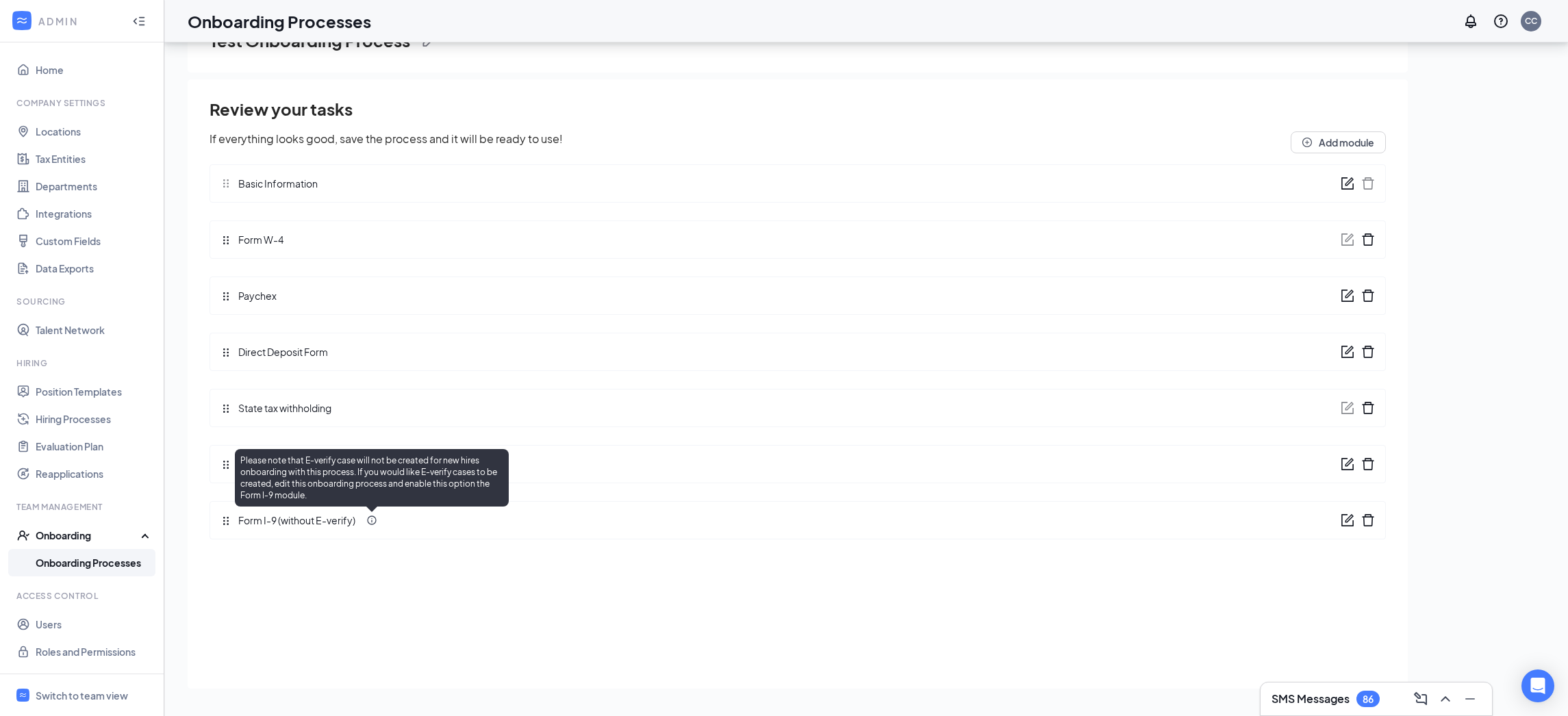
click at [373, 522] on icon "Info" at bounding box center [372, 520] width 11 height 11
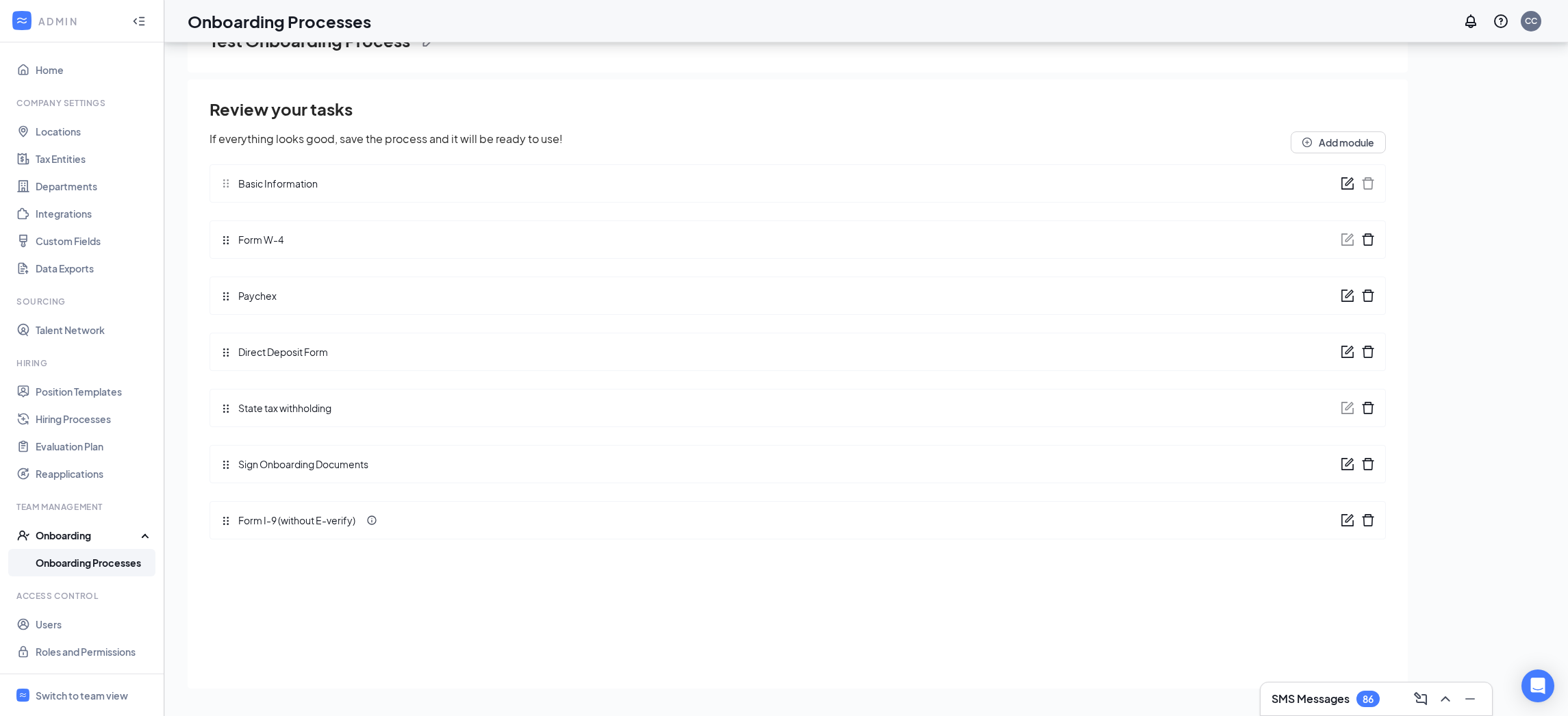
click at [279, 529] on div "Form I-9 (without E-verify)" at bounding box center [797, 520] width 1176 height 38
click at [1343, 521] on icon "form" at bounding box center [1346, 520] width 13 height 13
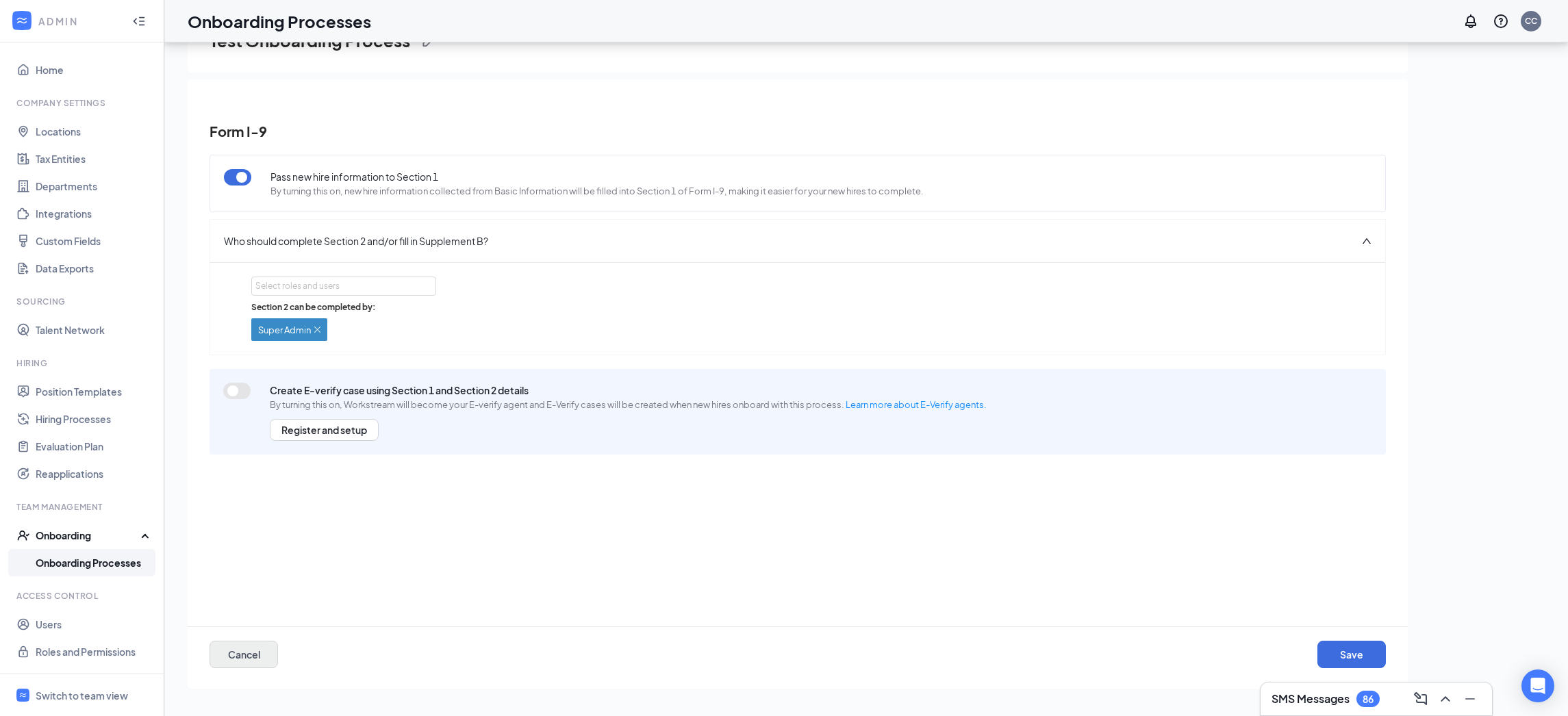
click at [244, 658] on button "Cancel" at bounding box center [244, 654] width 68 height 27
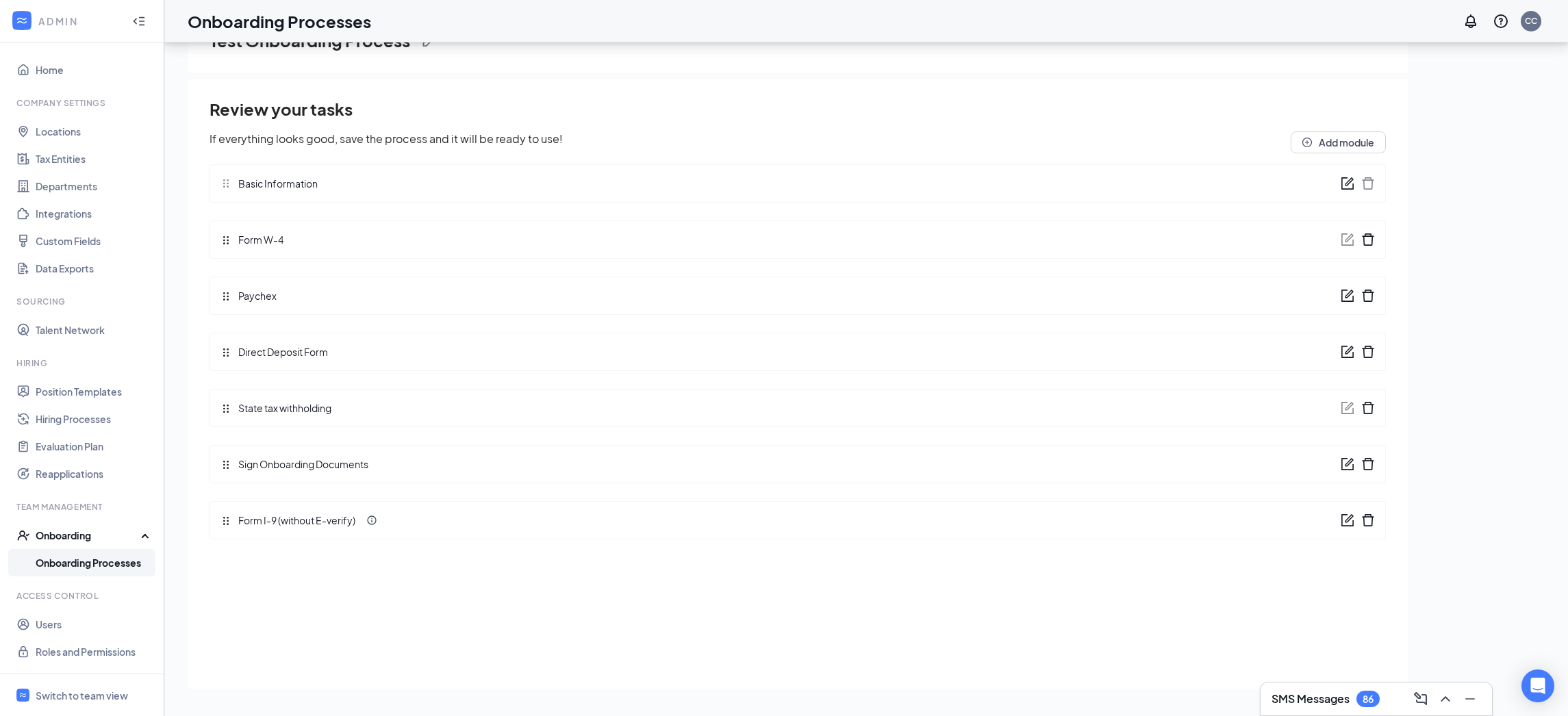
scroll to position [0, 0]
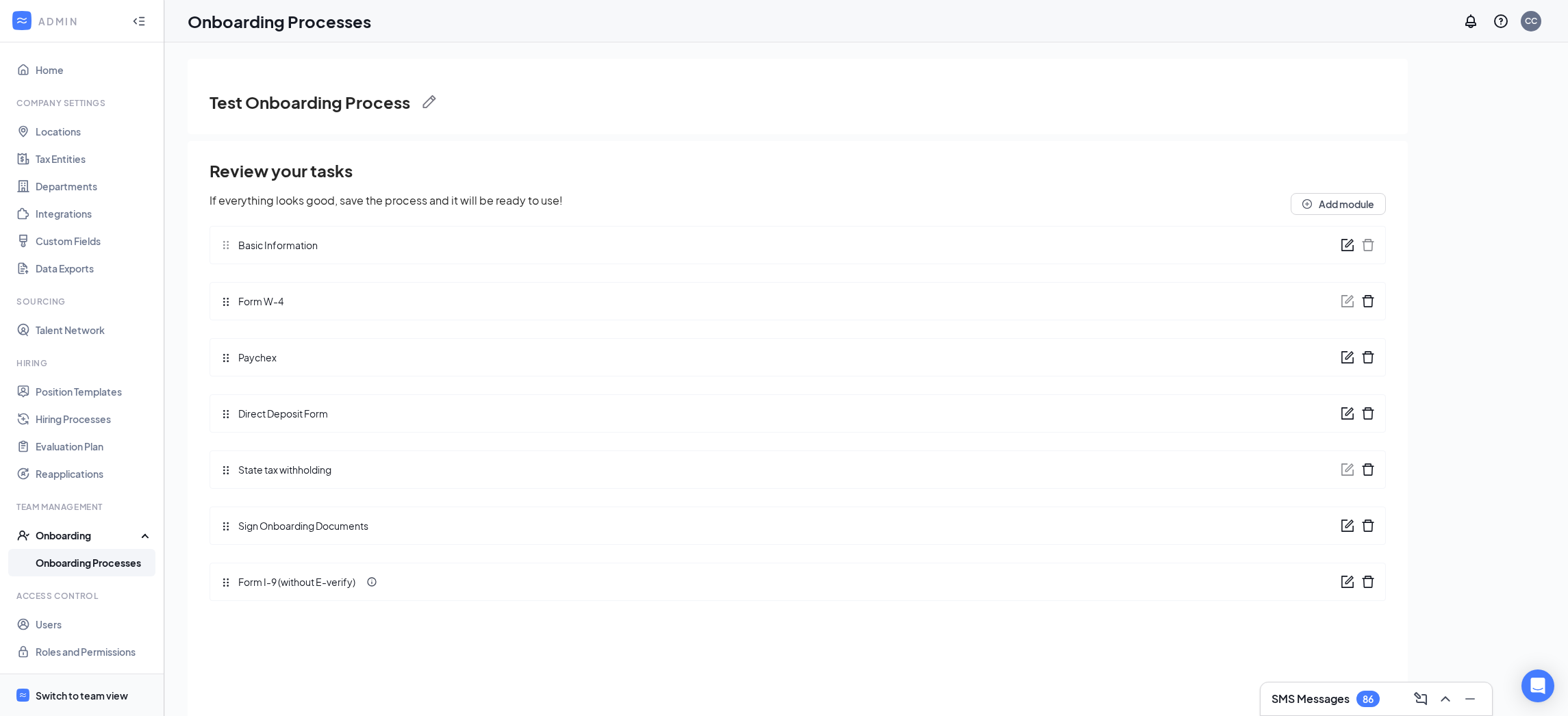
click at [111, 694] on div "Switch to team view" at bounding box center [82, 695] width 92 height 13
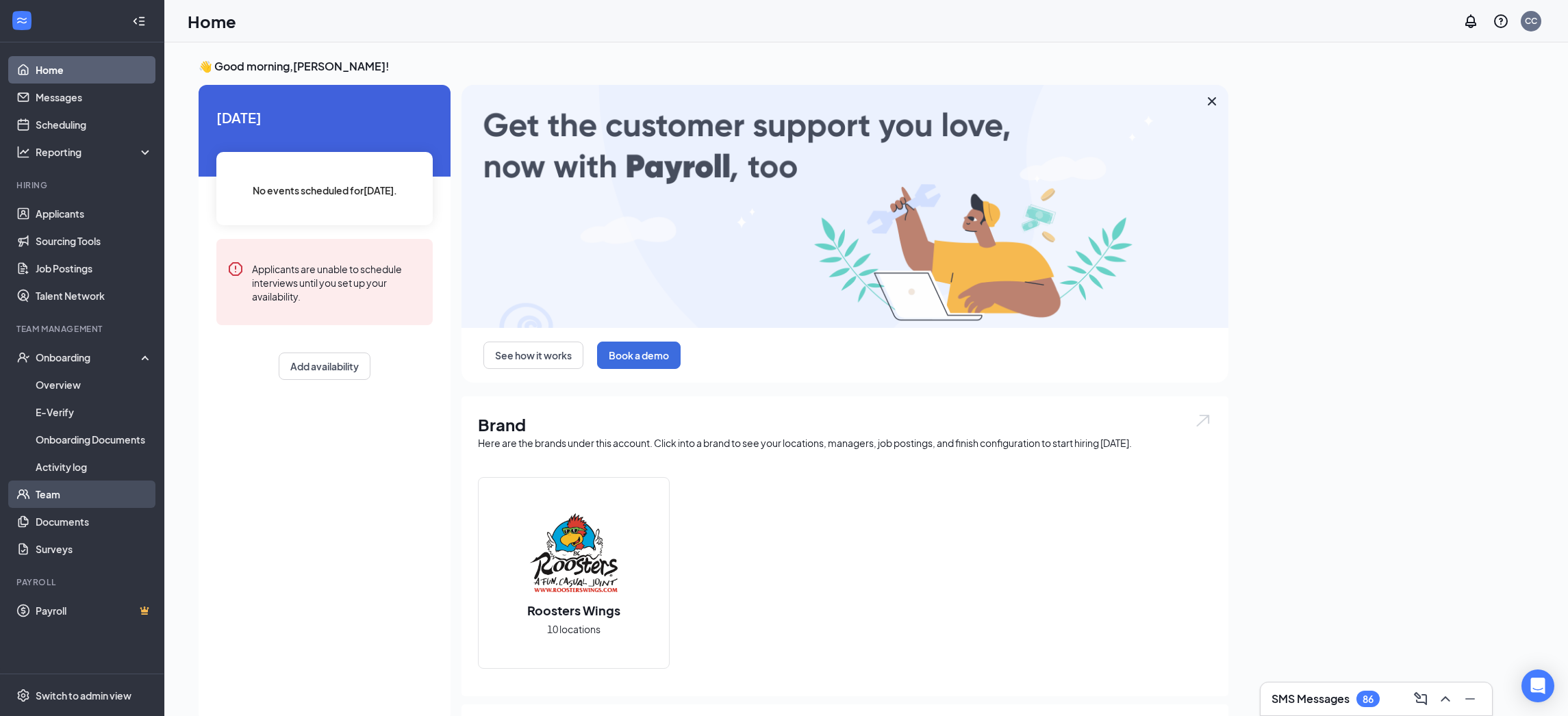
click at [71, 500] on link "Team" at bounding box center [94, 494] width 117 height 27
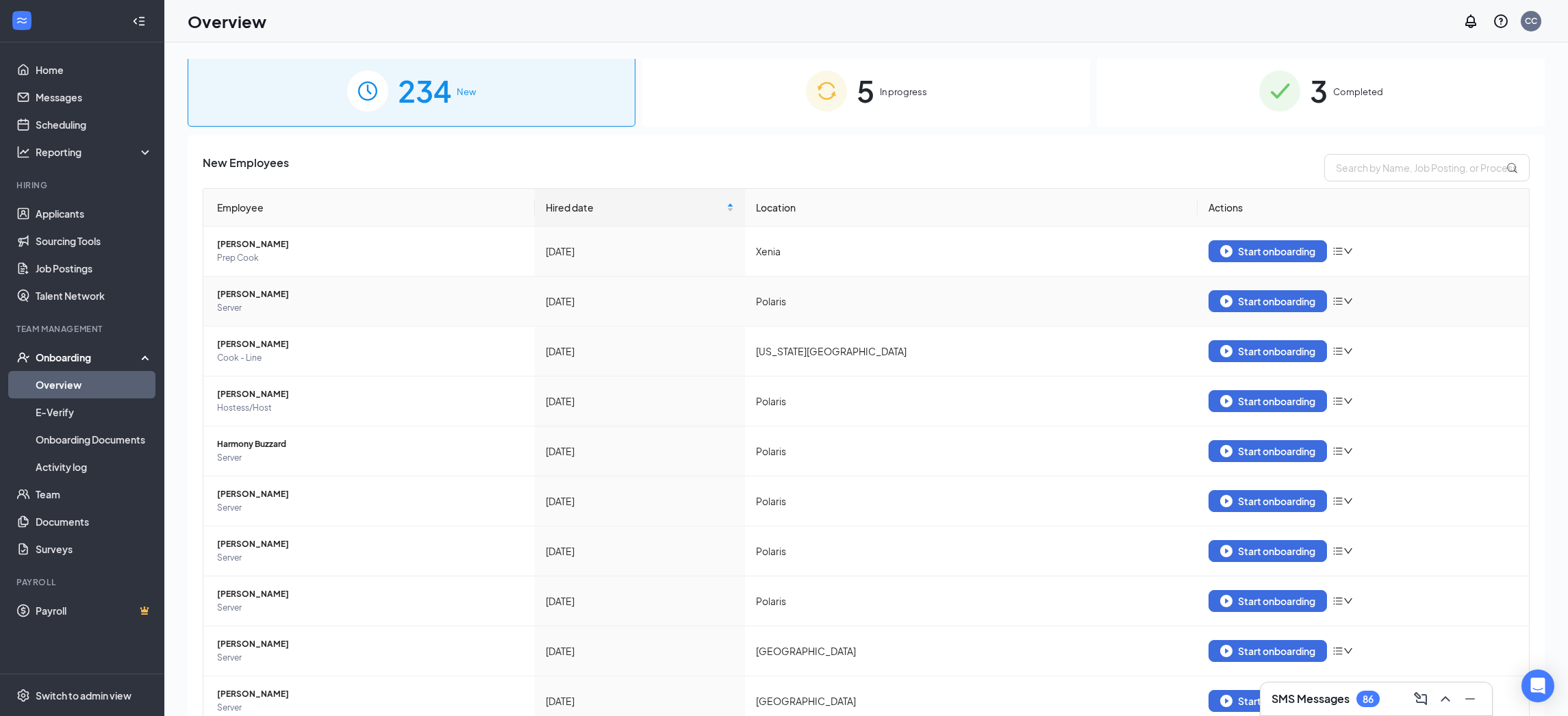
scroll to position [19, 0]
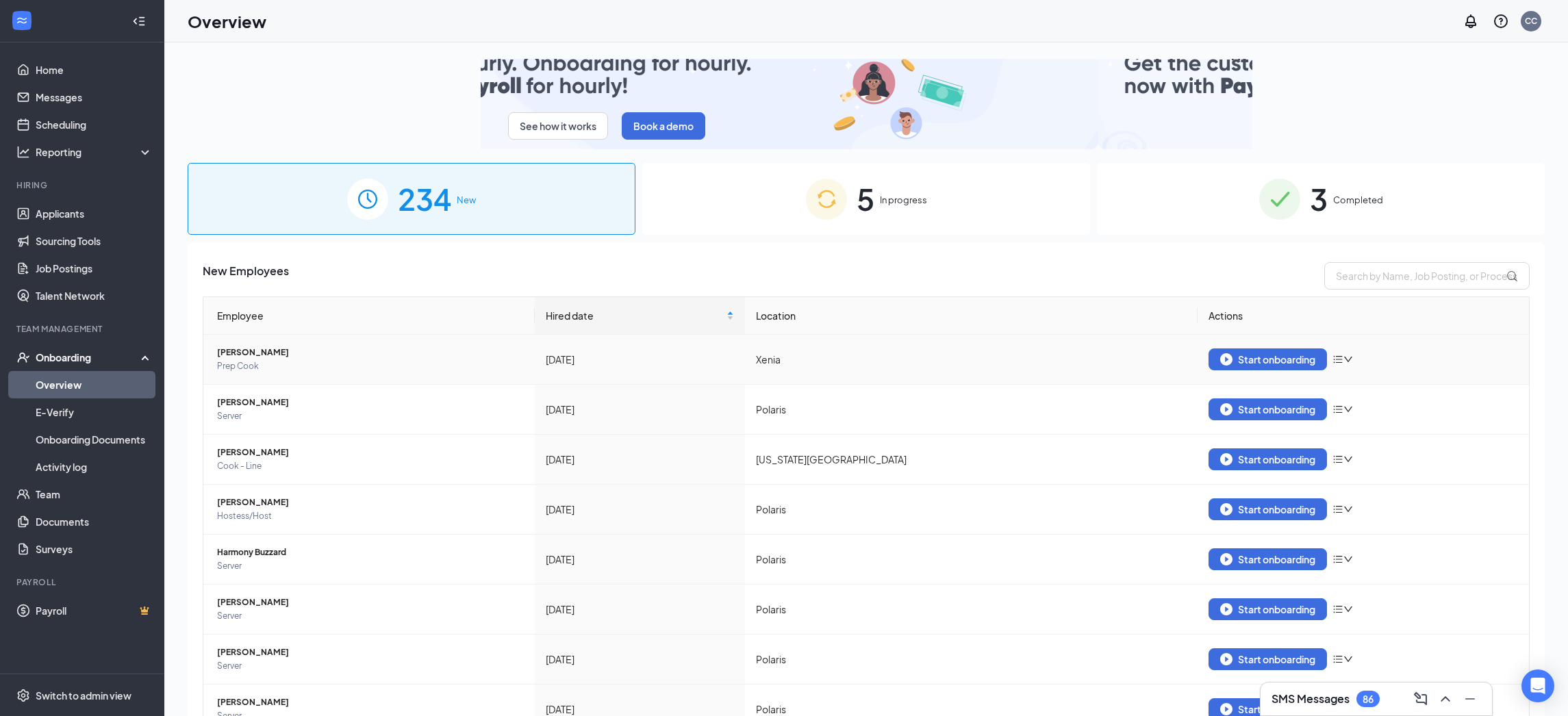
click at [1345, 363] on icon "down" at bounding box center [1348, 360] width 10 height 10
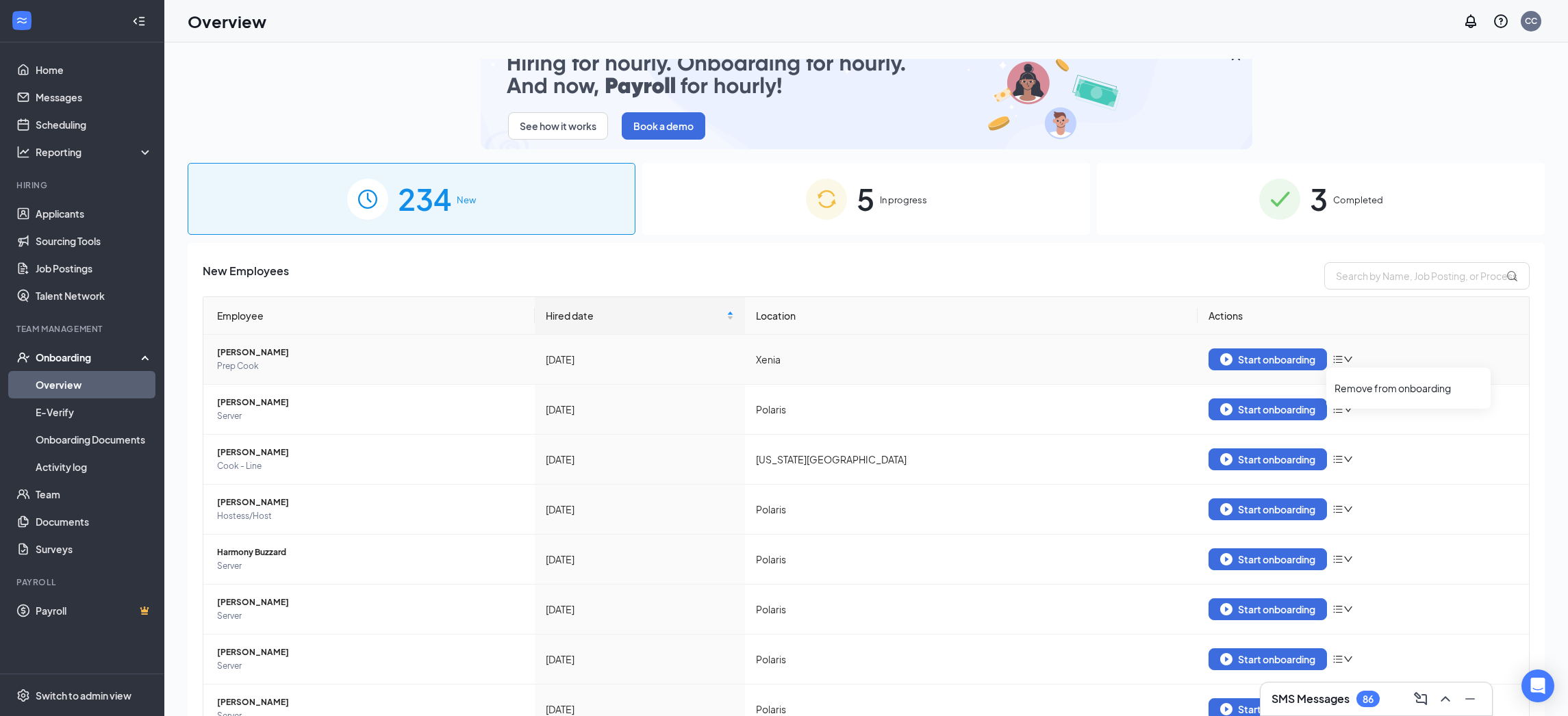
click at [1414, 349] on div "Start onboarding" at bounding box center [1363, 360] width 310 height 22
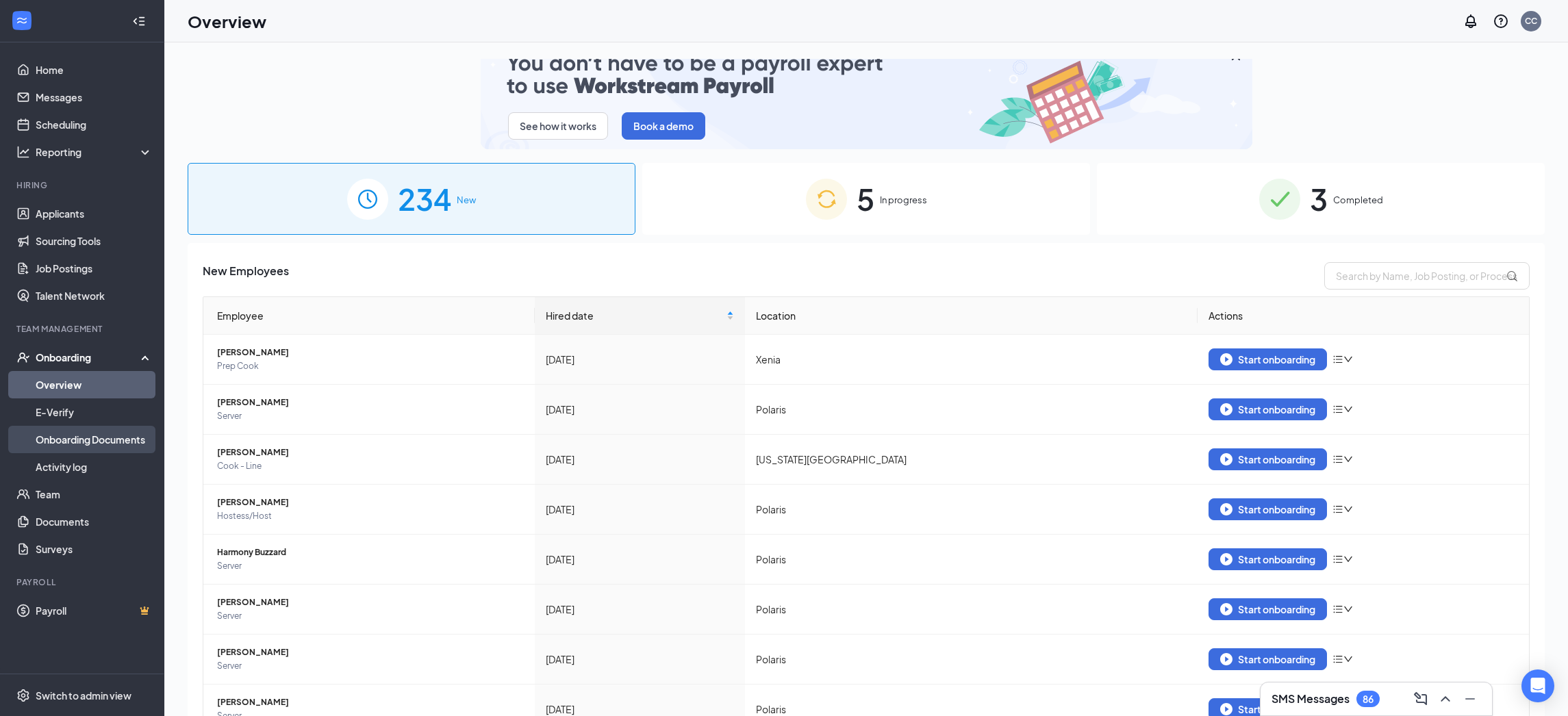
click at [104, 442] on link "Onboarding Documents" at bounding box center [94, 439] width 117 height 27
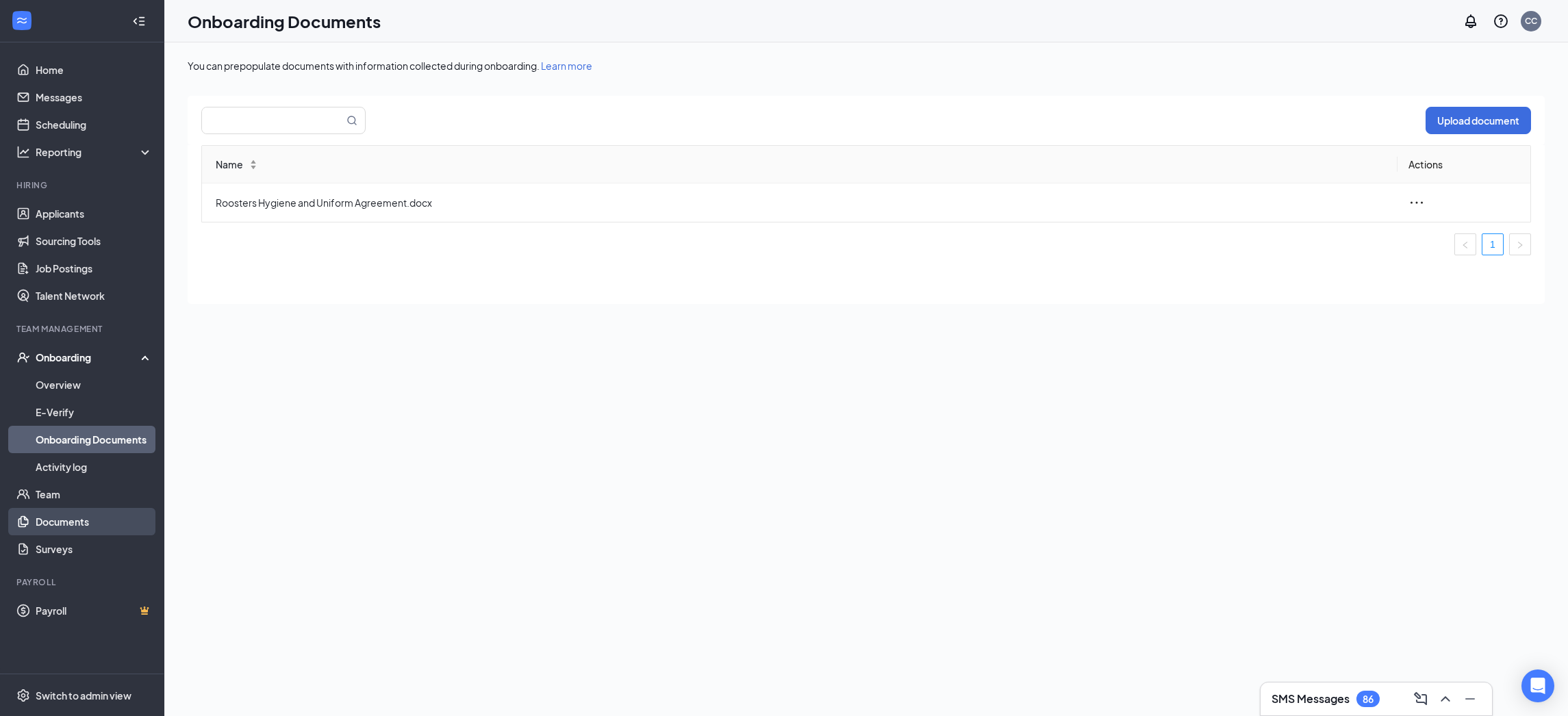
click at [60, 512] on link "Documents" at bounding box center [94, 522] width 117 height 27
